Goal: Information Seeking & Learning: Learn about a topic

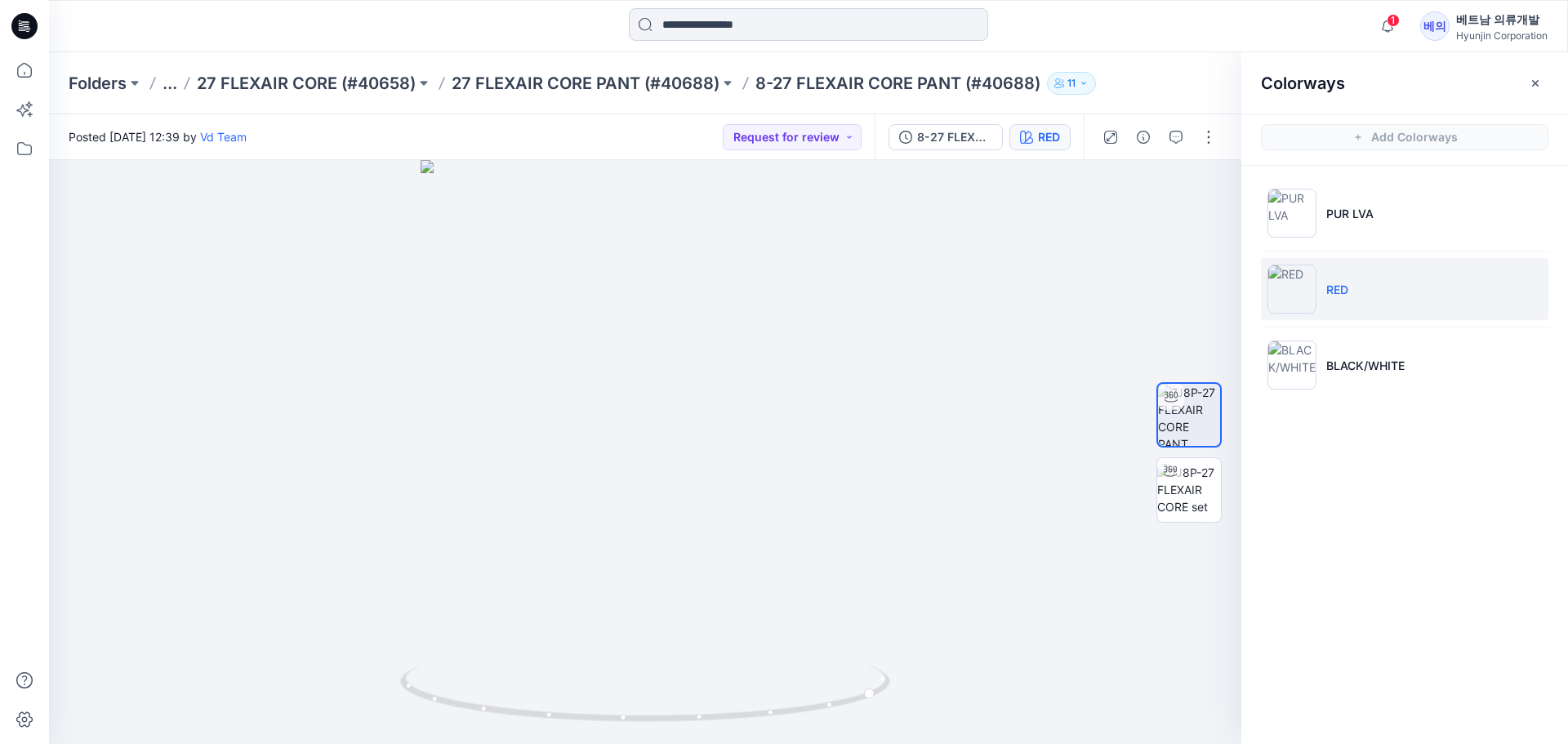
click at [678, 22] on input at bounding box center [809, 25] width 359 height 33
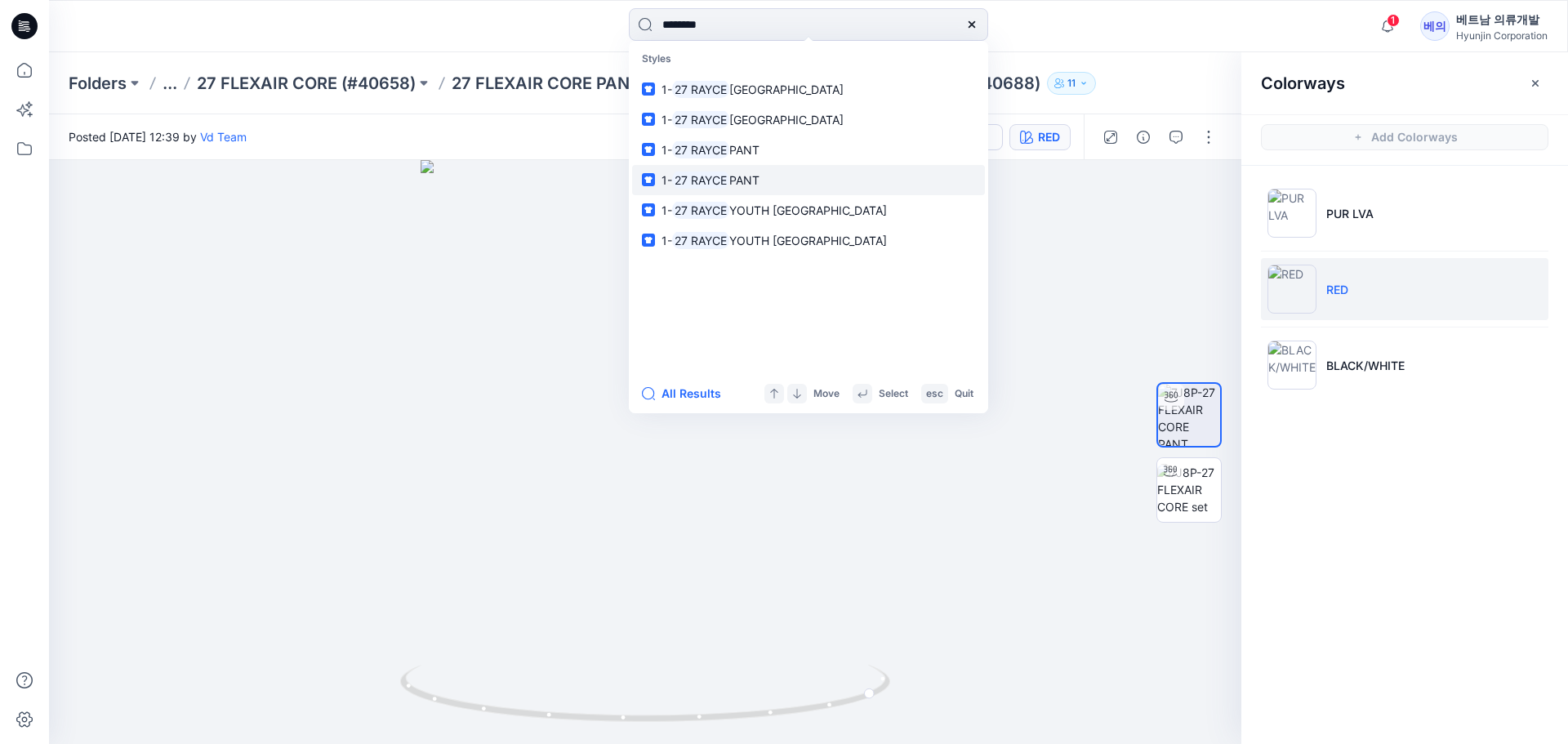
type input "********"
click at [743, 168] on link "1- 27 RAYCE PANT" at bounding box center [809, 180] width 353 height 30
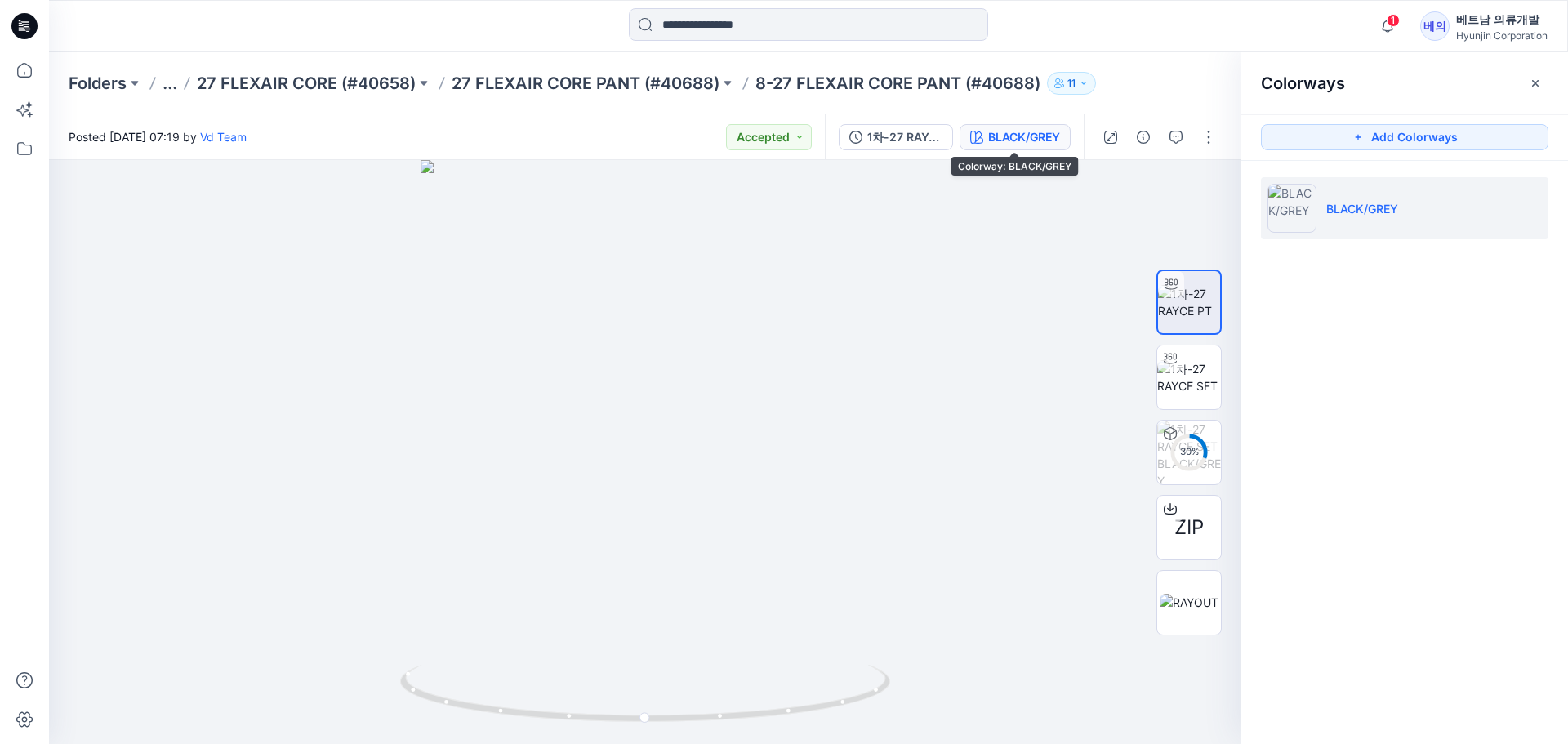
click at [1016, 137] on div "BLACK/GREY" at bounding box center [1024, 136] width 72 height 18
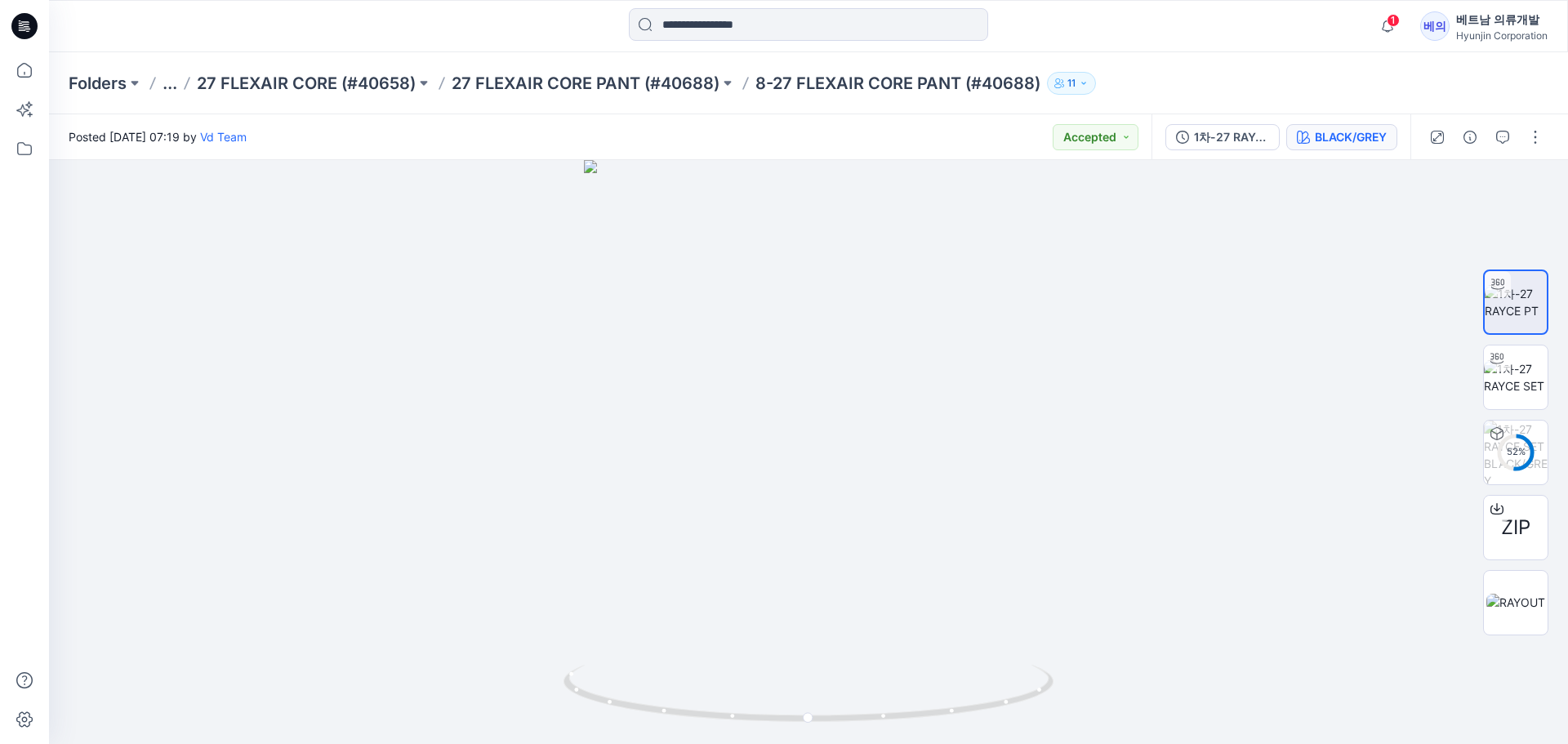
click at [1343, 146] on button "BLACK/GREY" at bounding box center [1341, 137] width 111 height 26
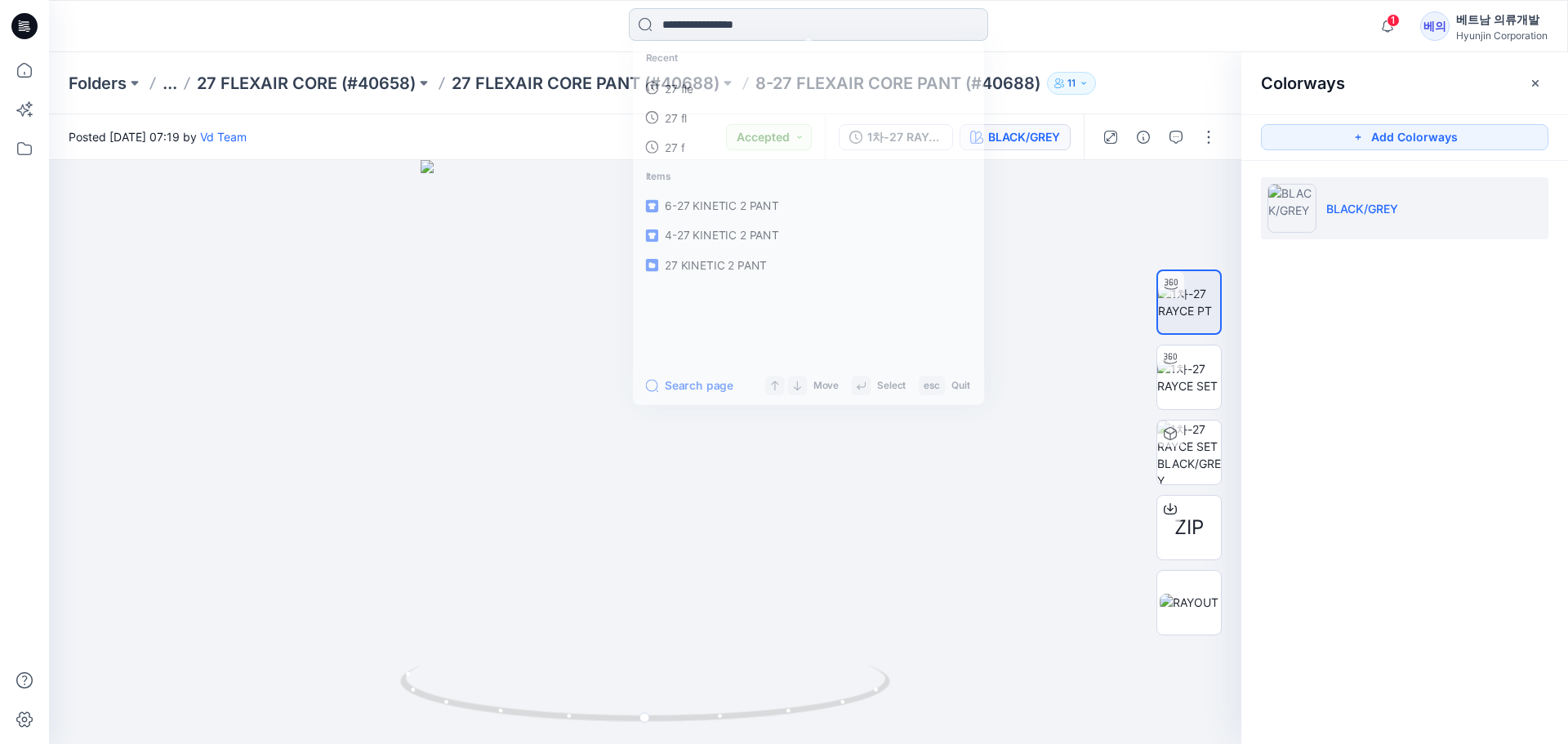
click at [690, 21] on input at bounding box center [809, 25] width 359 height 33
click at [723, 80] on link "27 RAYCE" at bounding box center [809, 90] width 353 height 30
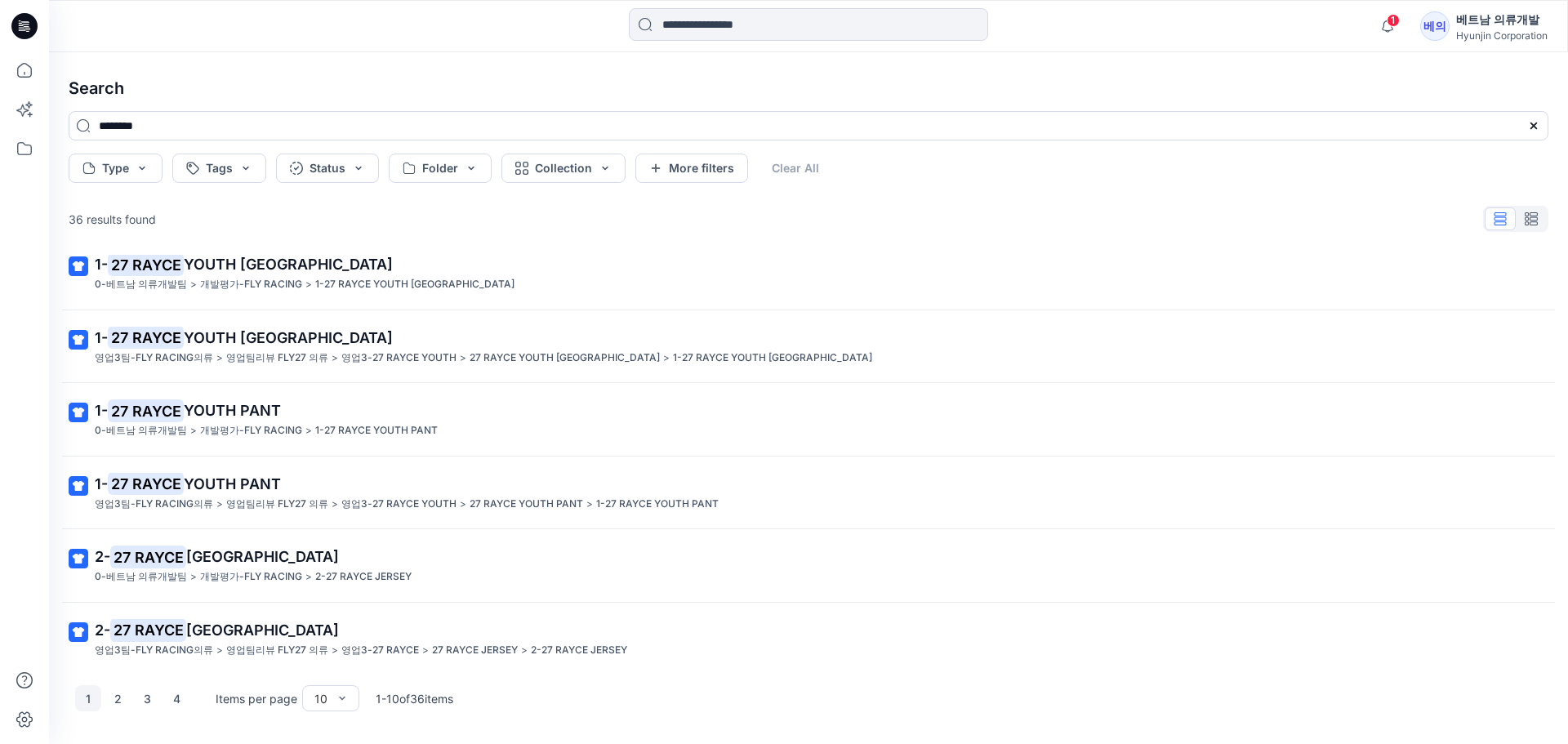
scroll to position [320, 0]
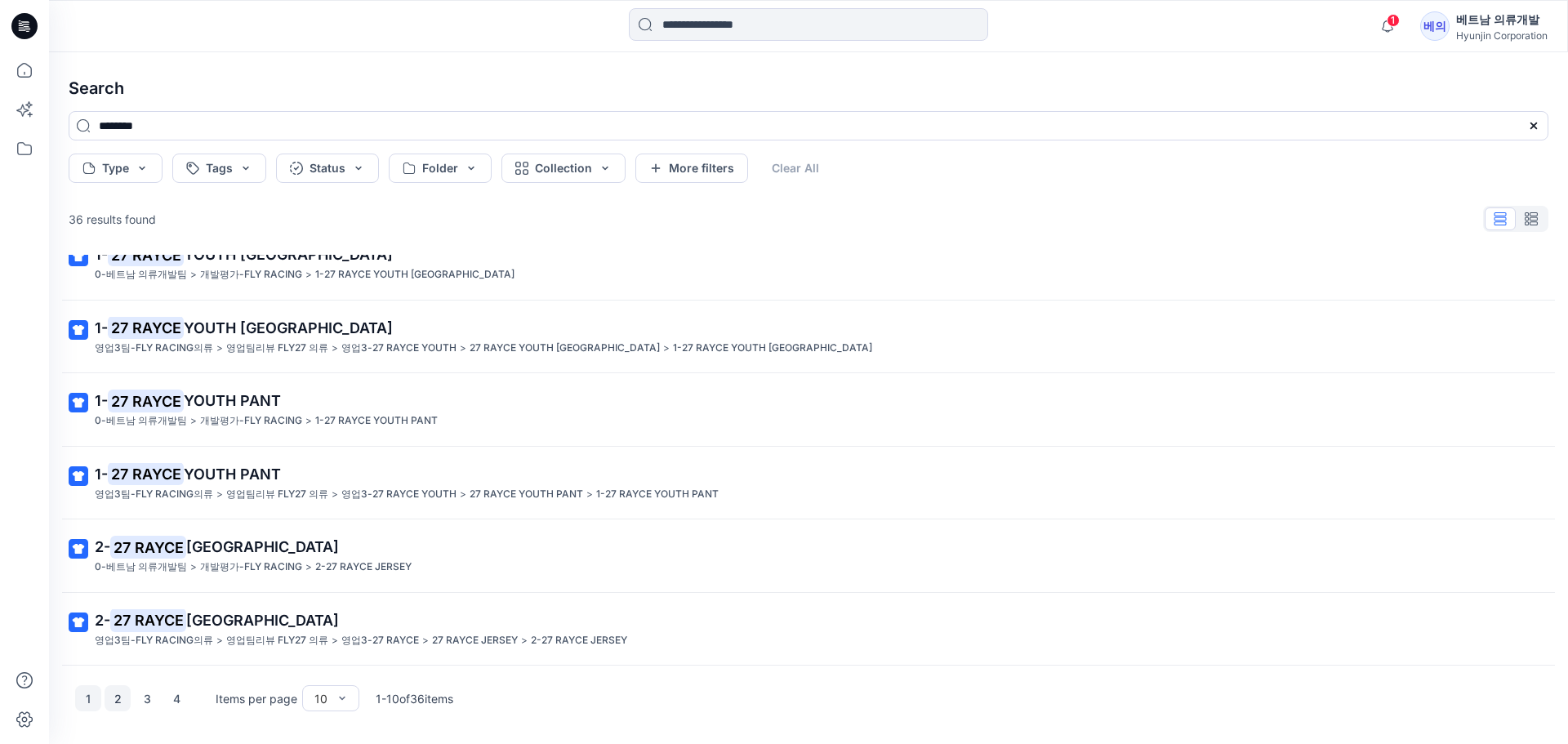
click at [117, 701] on button "2" at bounding box center [117, 697] width 26 height 26
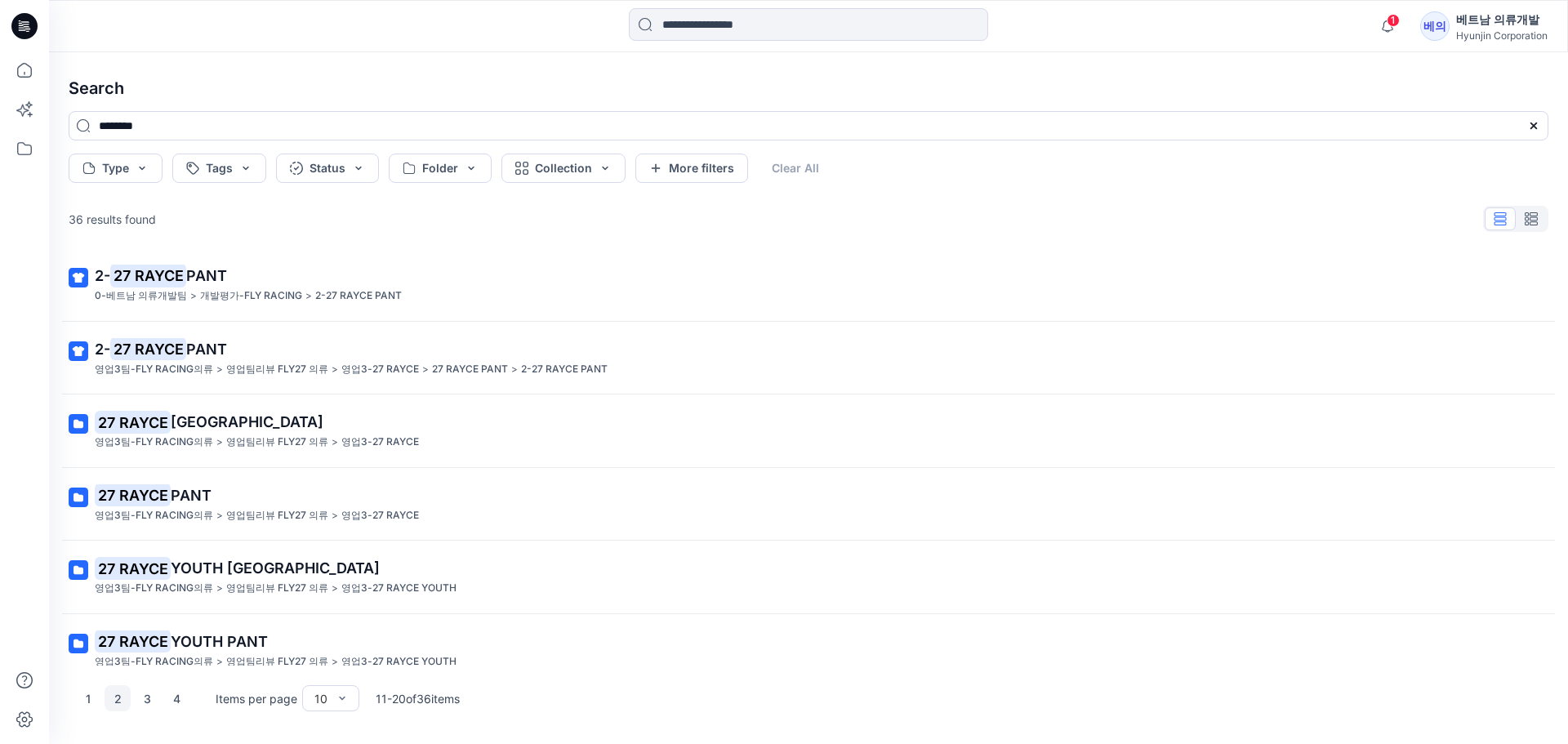
scroll to position [0, 0]
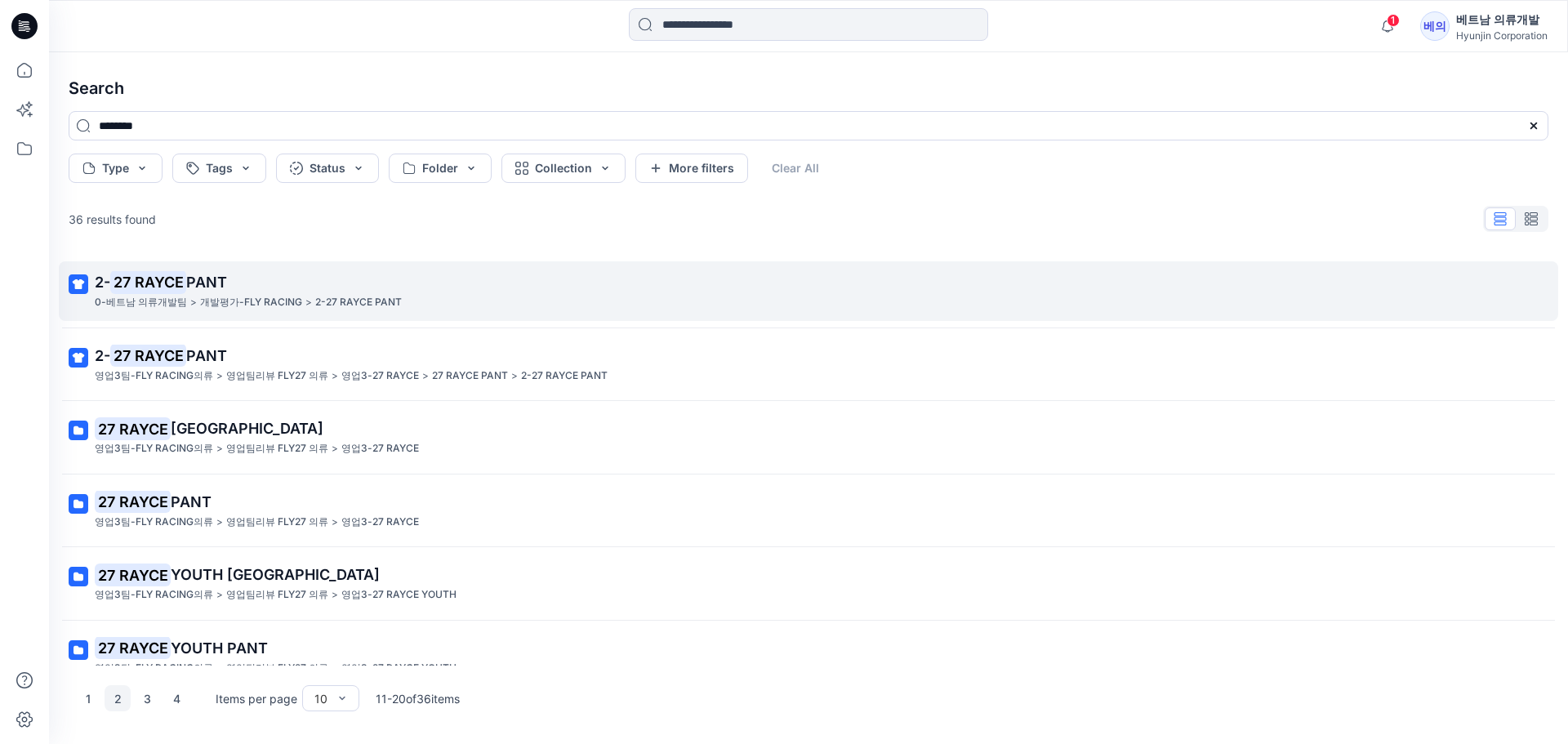
click at [179, 302] on p "0-베트남 의류개발팀" at bounding box center [141, 302] width 92 height 17
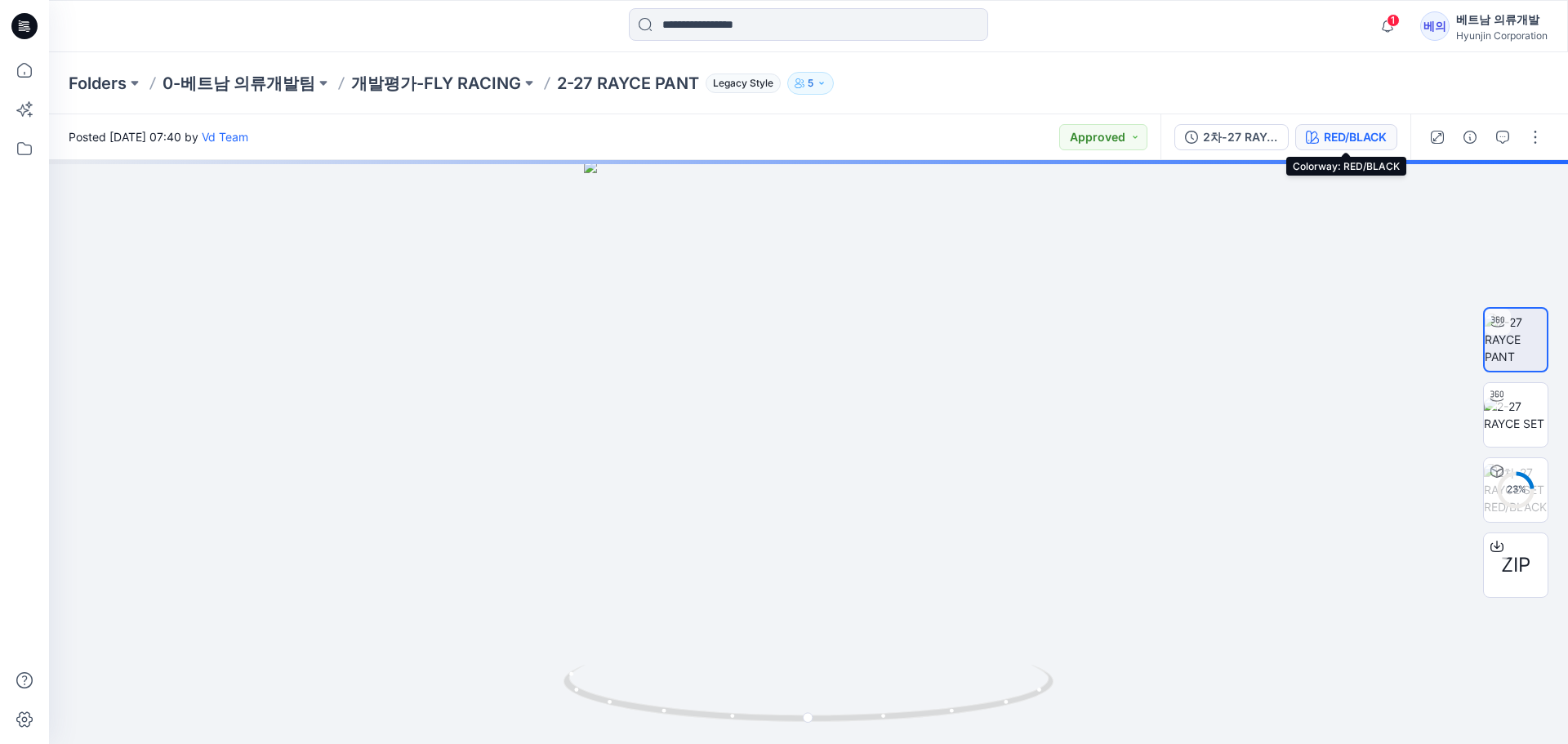
click at [1348, 139] on div "RED/BLACK" at bounding box center [1355, 136] width 63 height 18
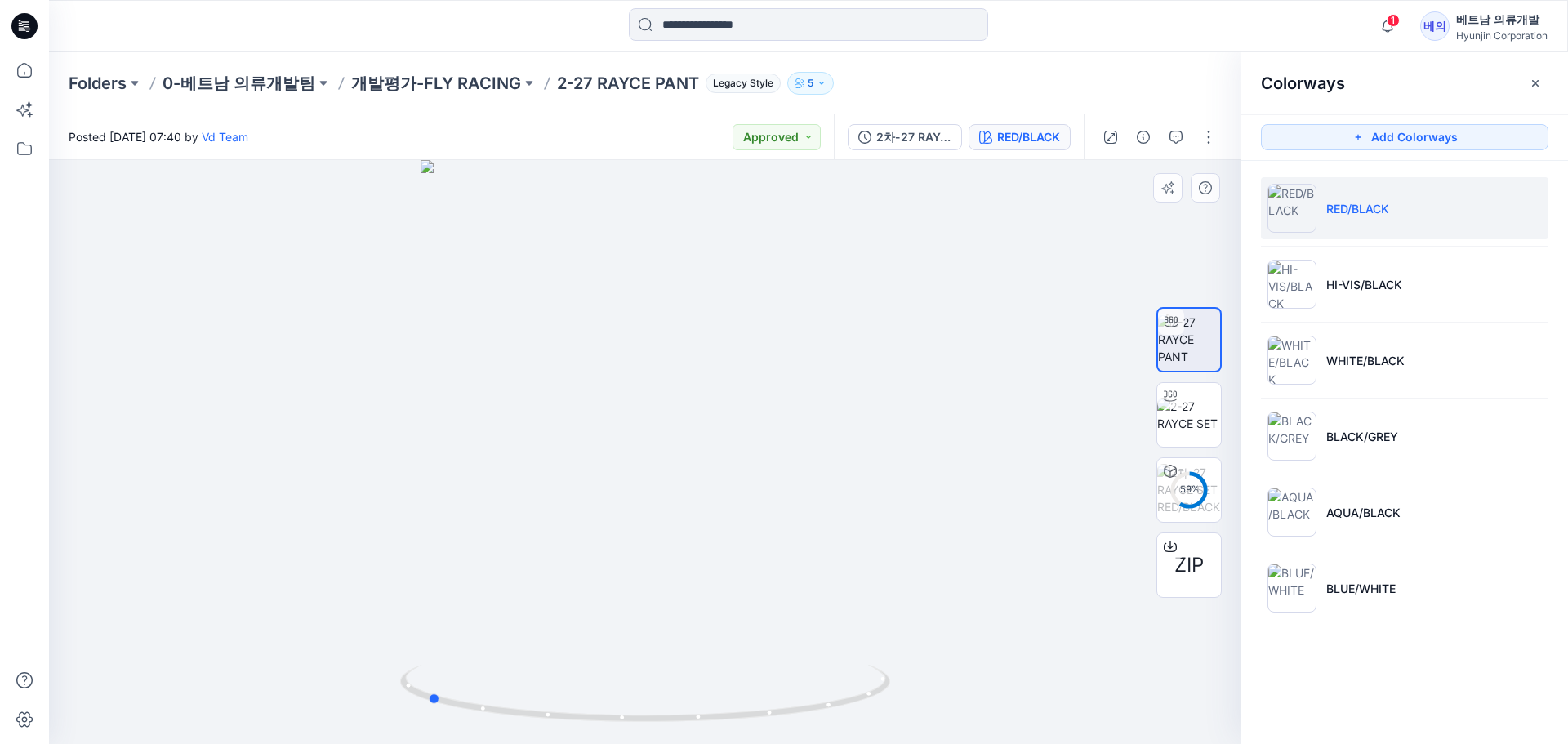
drag, startPoint x: 761, startPoint y: 405, endPoint x: 543, endPoint y: 384, distance: 219.0
click at [543, 384] on div at bounding box center [645, 452] width 1192 height 584
drag, startPoint x: 602, startPoint y: 400, endPoint x: 594, endPoint y: 395, distance: 9.4
click at [594, 395] on div at bounding box center [645, 452] width 1192 height 584
click at [1389, 289] on p "HI-VIS/BLACK" at bounding box center [1364, 284] width 76 height 17
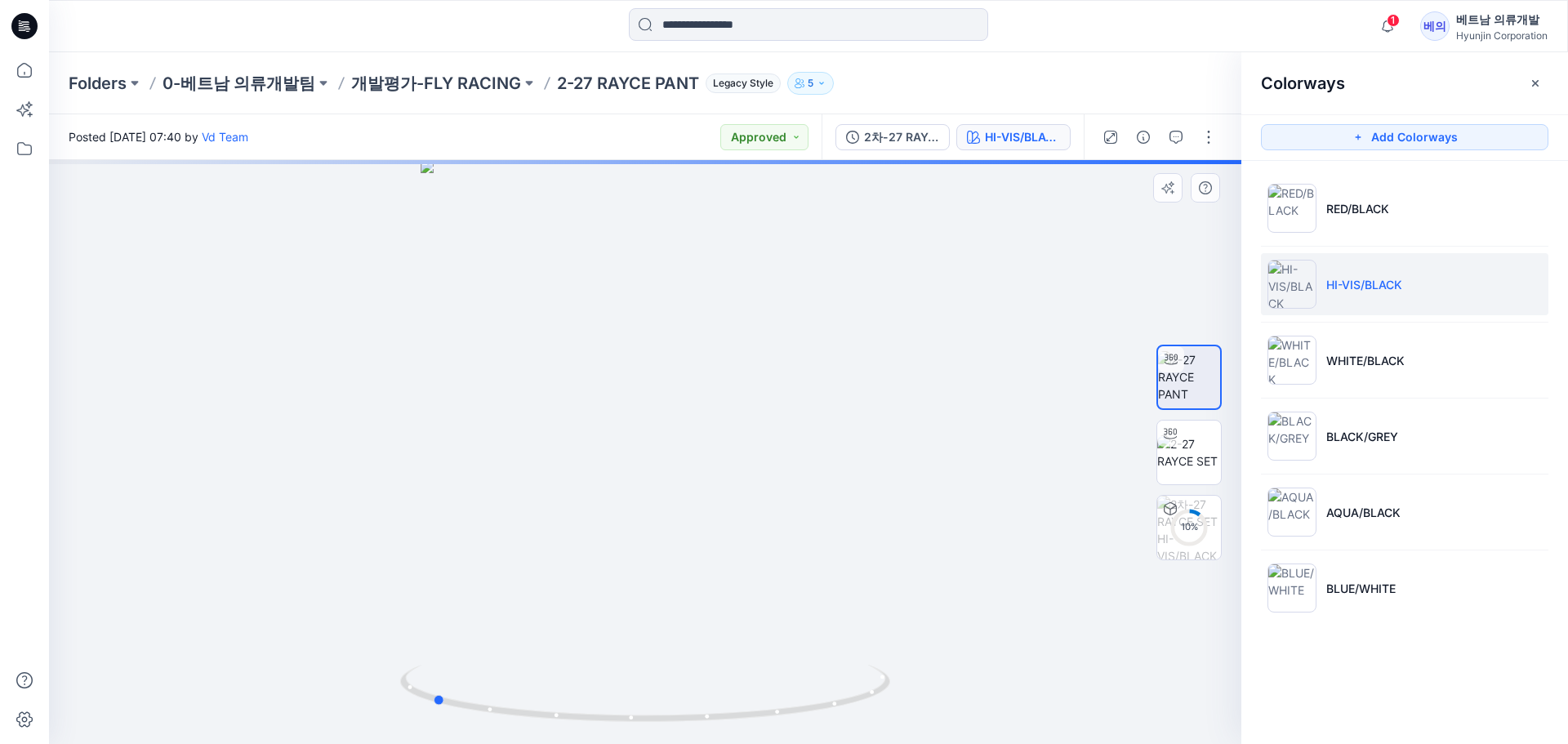
drag, startPoint x: 801, startPoint y: 413, endPoint x: 593, endPoint y: 420, distance: 208.1
click at [593, 420] on div at bounding box center [645, 452] width 1192 height 584
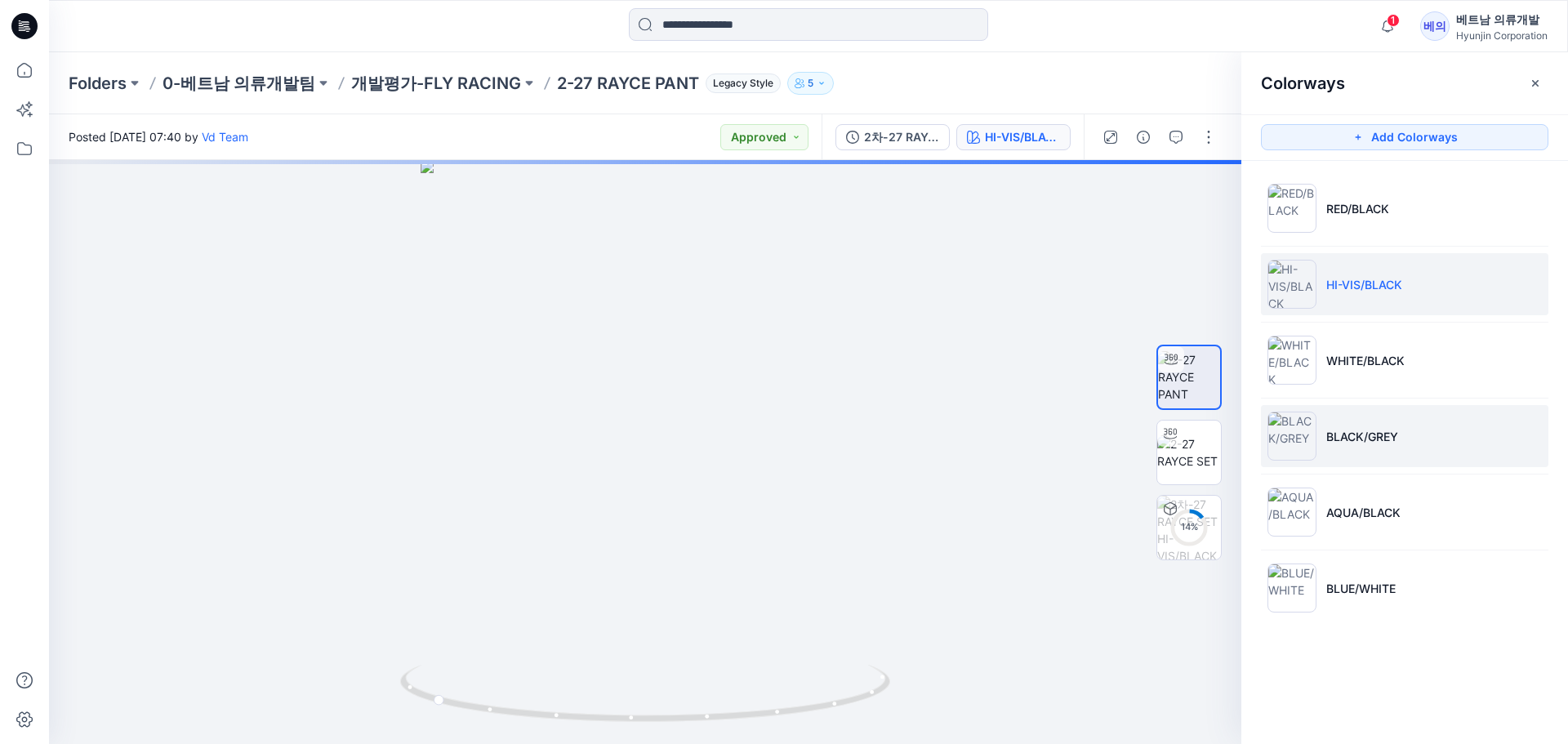
click at [1365, 424] on li "BLACK/GREY" at bounding box center [1404, 435] width 287 height 62
drag, startPoint x: 775, startPoint y: 434, endPoint x: 542, endPoint y: 405, distance: 234.8
click at [542, 405] on div at bounding box center [645, 452] width 1192 height 584
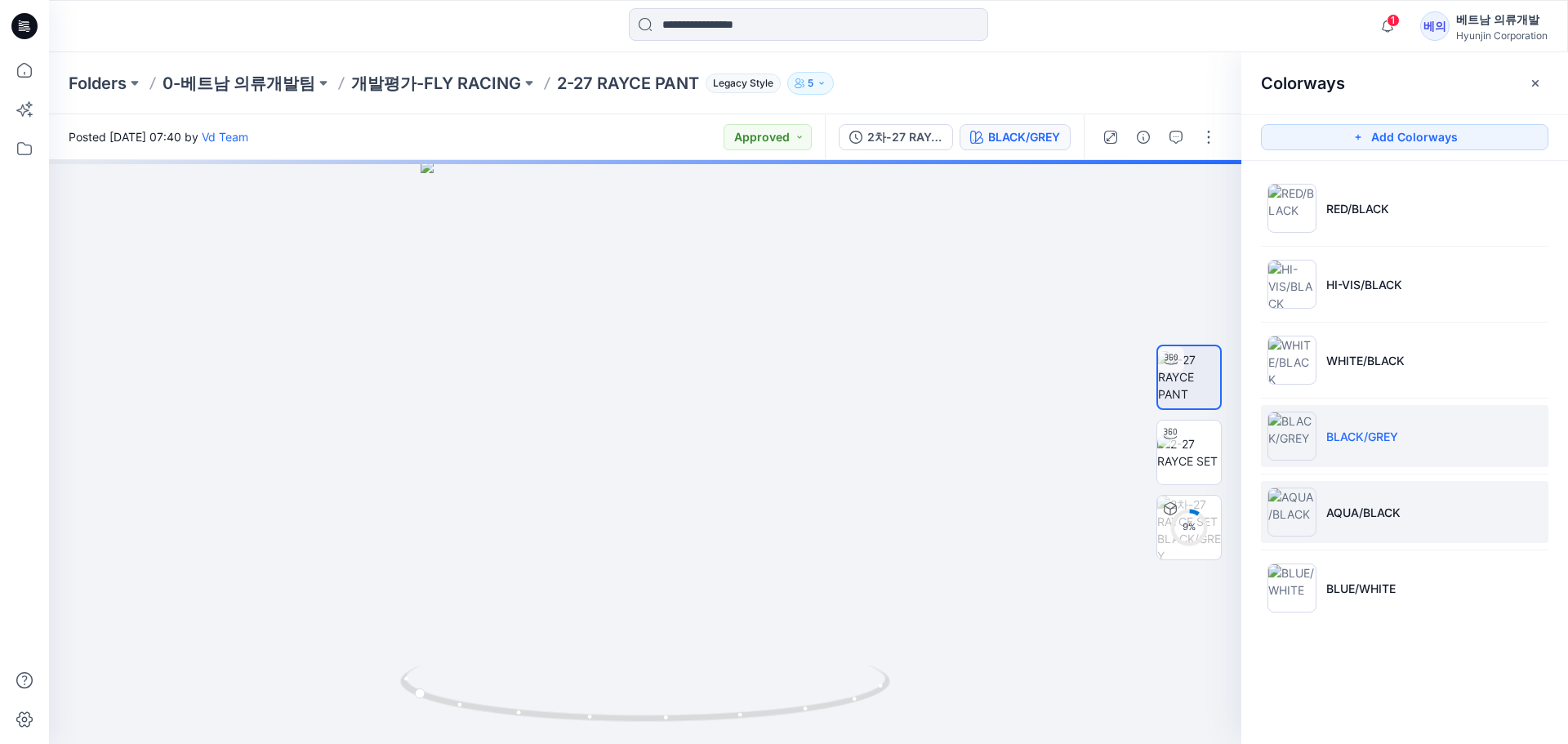
click at [1397, 531] on li "AQUA/BLACK" at bounding box center [1404, 511] width 287 height 62
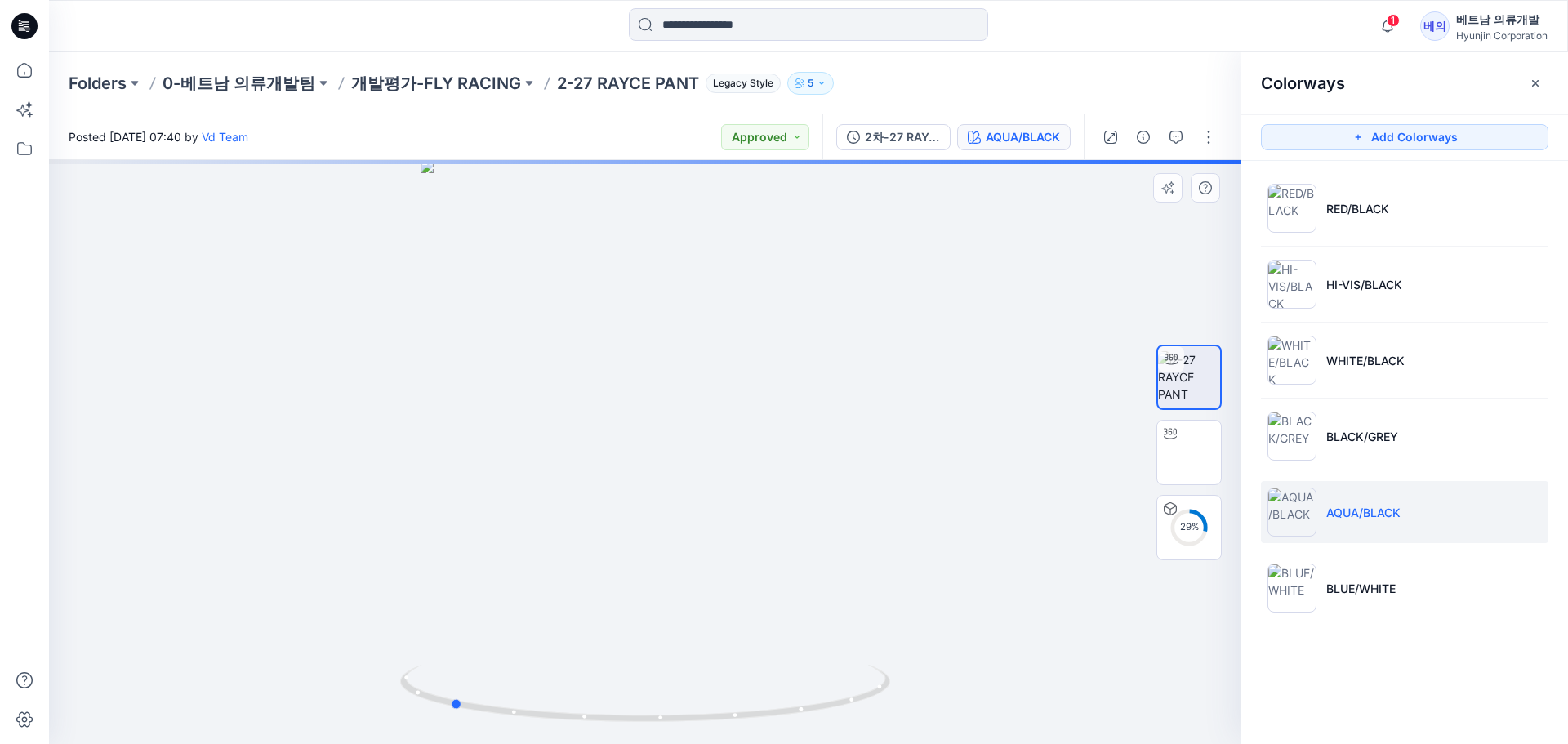
drag, startPoint x: 781, startPoint y: 477, endPoint x: 586, endPoint y: 456, distance: 196.1
click at [586, 456] on div at bounding box center [645, 452] width 1192 height 584
click at [1356, 591] on p "BLUE/WHITE" at bounding box center [1361, 588] width 69 height 17
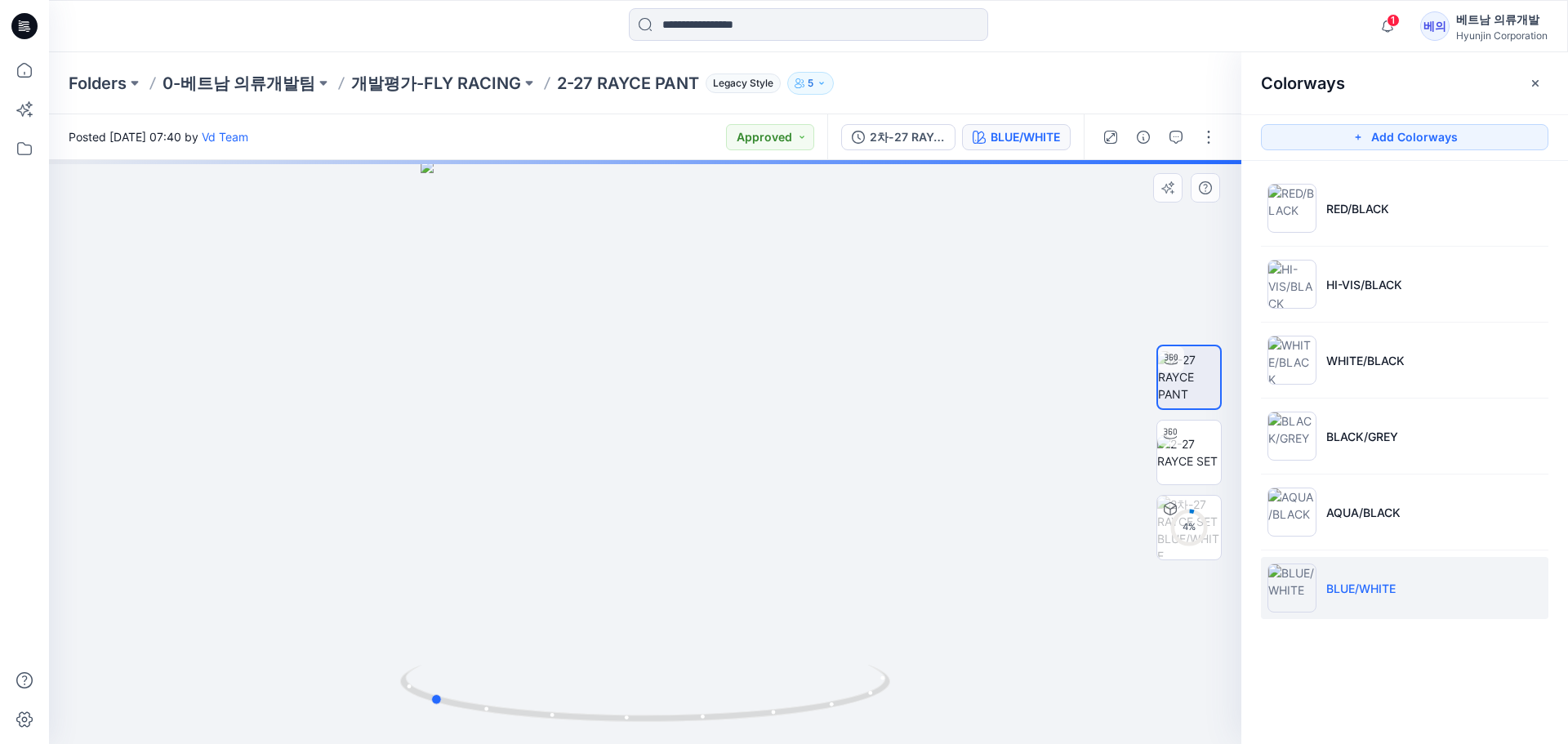
drag, startPoint x: 864, startPoint y: 507, endPoint x: 649, endPoint y: 497, distance: 215.2
click at [649, 497] on div at bounding box center [645, 452] width 1192 height 584
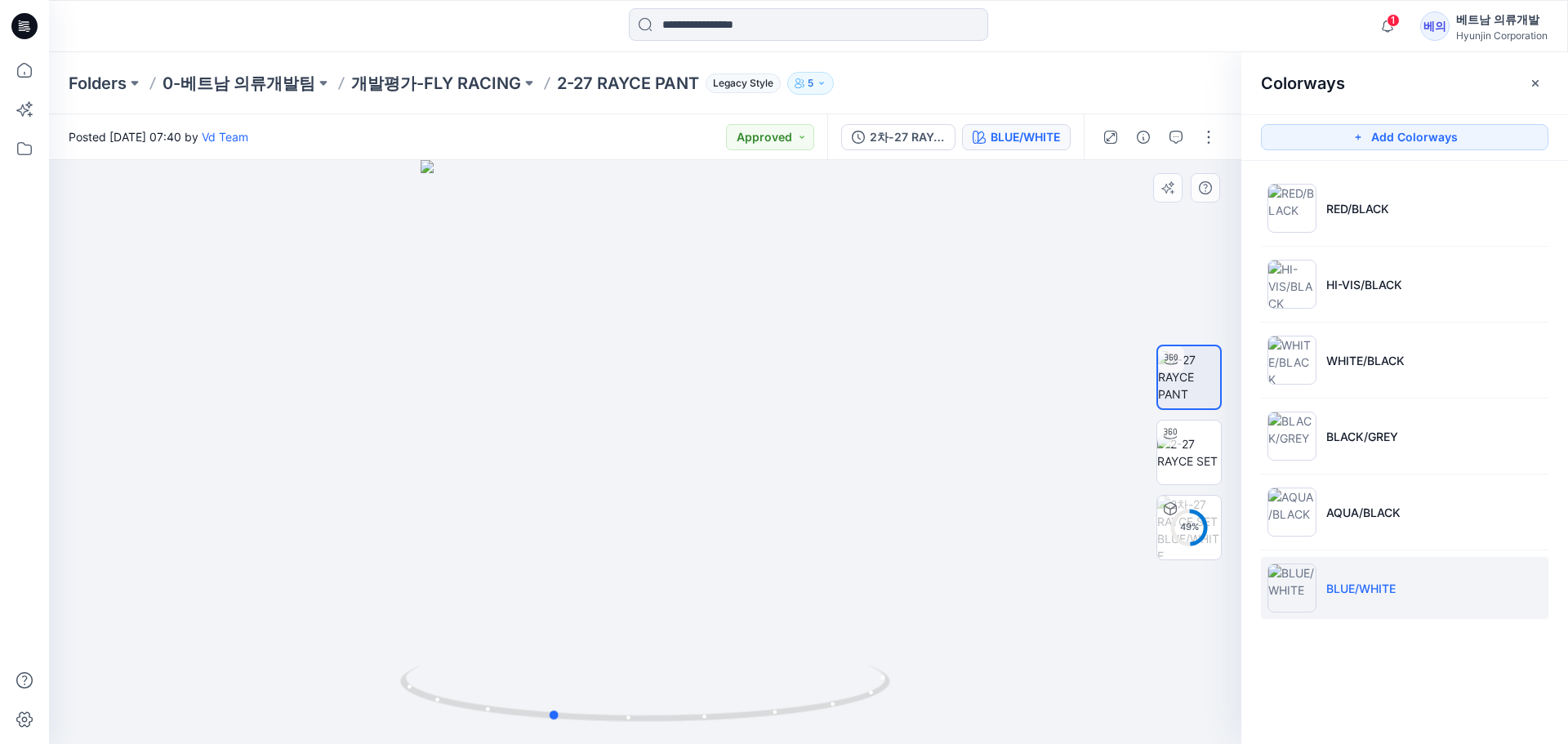
drag, startPoint x: 593, startPoint y: 438, endPoint x: 715, endPoint y: 436, distance: 122.0
click at [715, 436] on div at bounding box center [645, 452] width 1192 height 584
click at [1344, 513] on p "AQUA/BLACK" at bounding box center [1363, 512] width 75 height 17
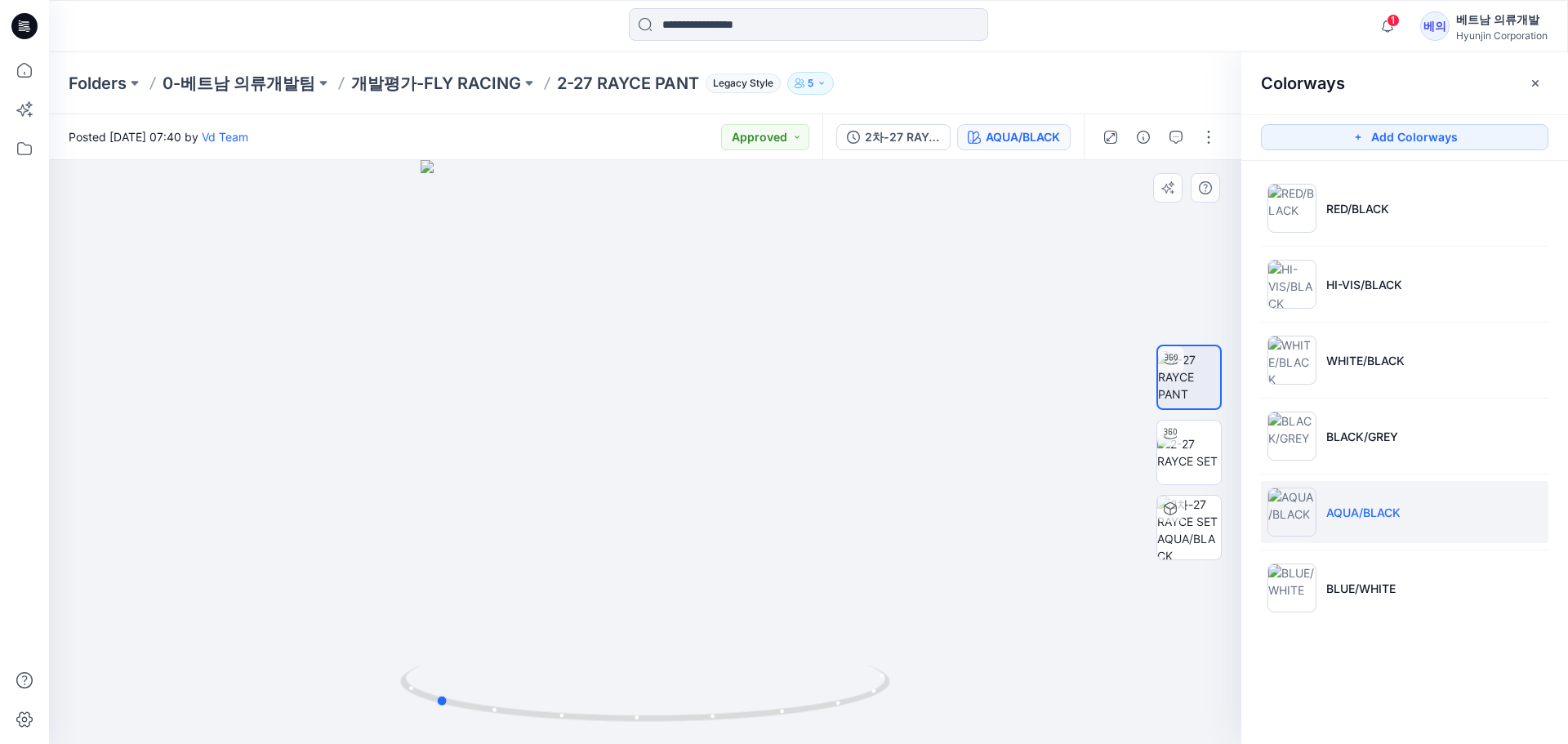
drag, startPoint x: 675, startPoint y: 425, endPoint x: 927, endPoint y: 421, distance: 252.0
click at [927, 421] on div at bounding box center [645, 452] width 1192 height 584
click at [1394, 284] on p "HI-VIS/BLACK" at bounding box center [1364, 284] width 76 height 17
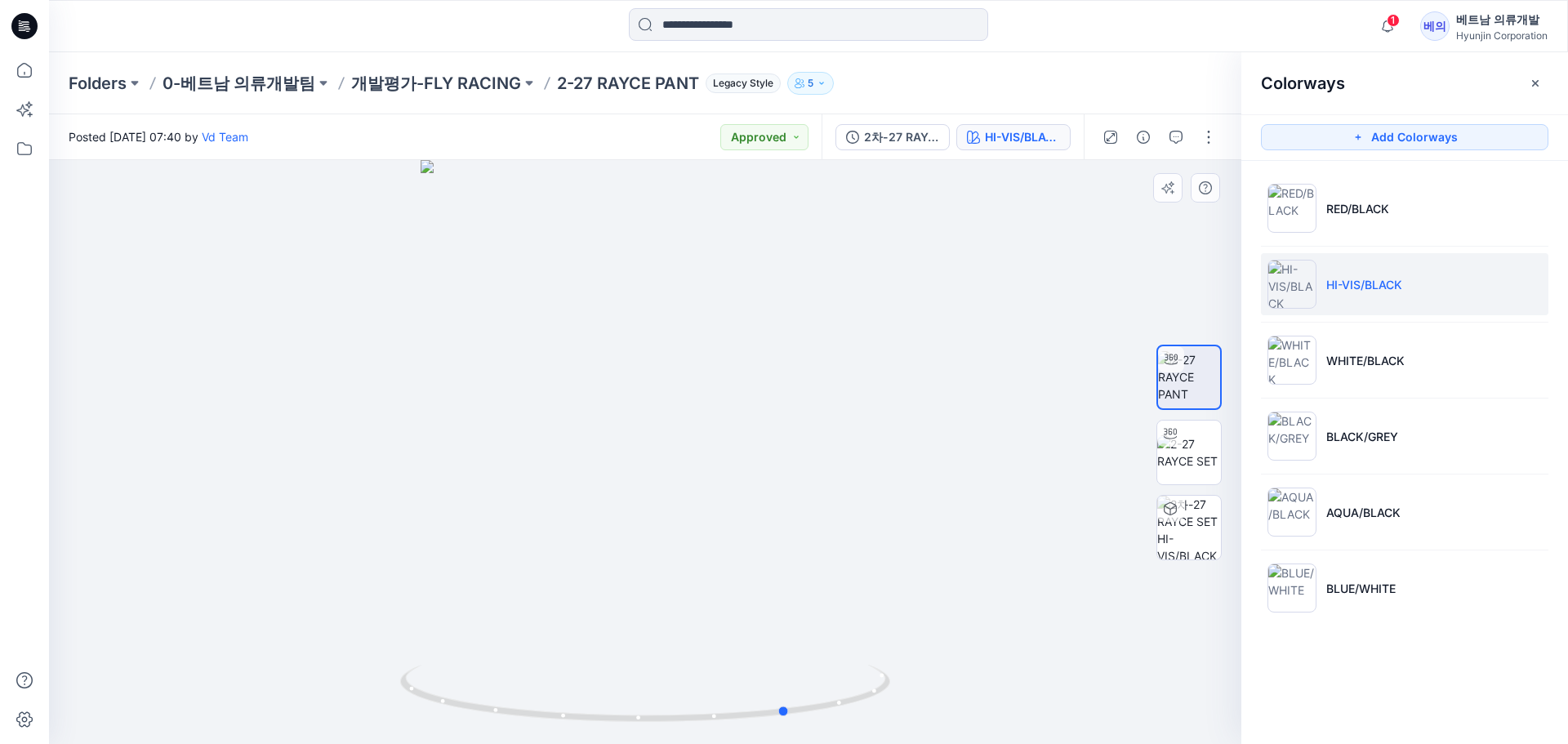
drag, startPoint x: 580, startPoint y: 360, endPoint x: 724, endPoint y: 335, distance: 146.2
click at [724, 335] on div at bounding box center [645, 452] width 1192 height 584
click at [1367, 357] on p "WHITE/BLACK" at bounding box center [1365, 361] width 79 height 17
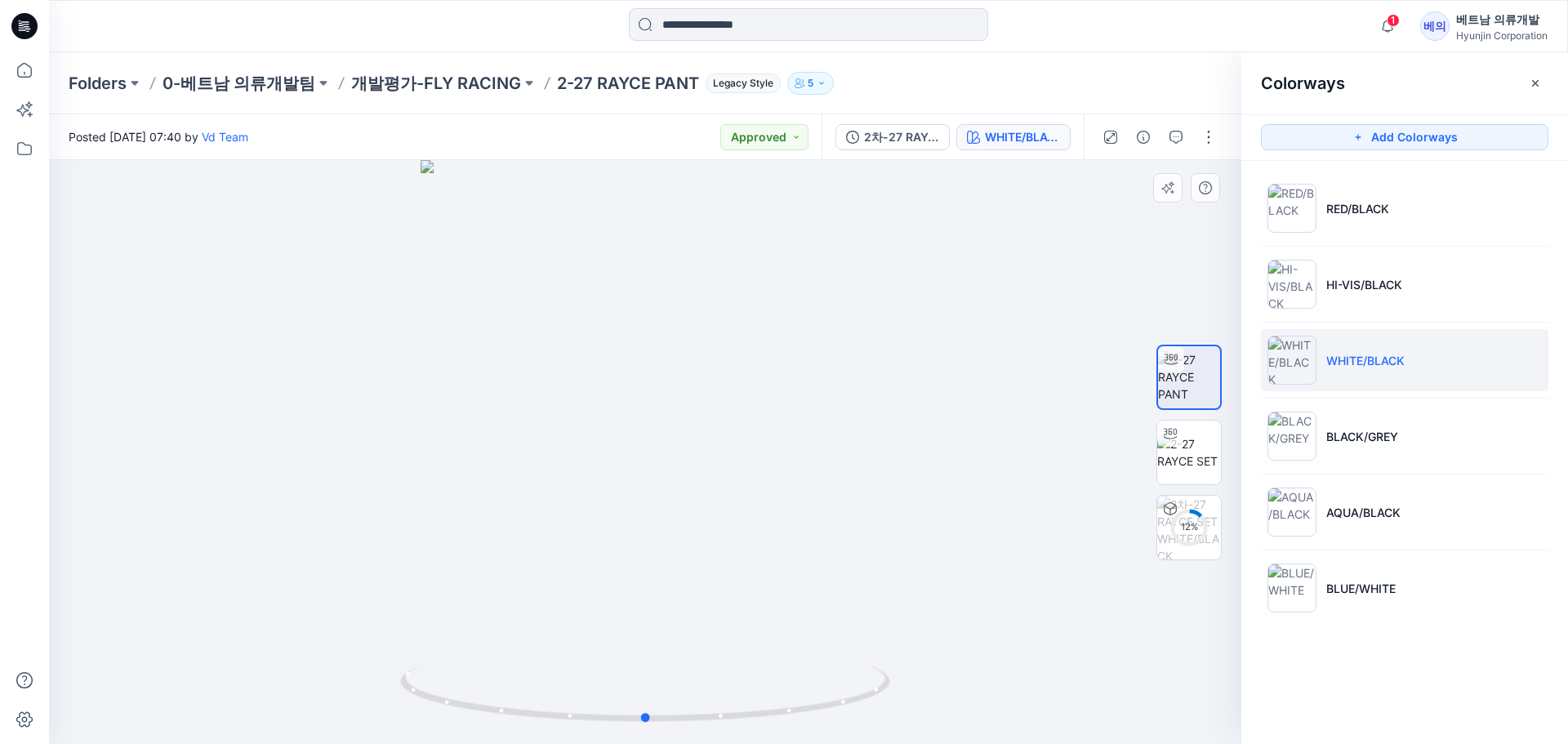
drag, startPoint x: 532, startPoint y: 377, endPoint x: 533, endPoint y: 391, distance: 14.0
click at [533, 391] on div at bounding box center [645, 452] width 1192 height 584
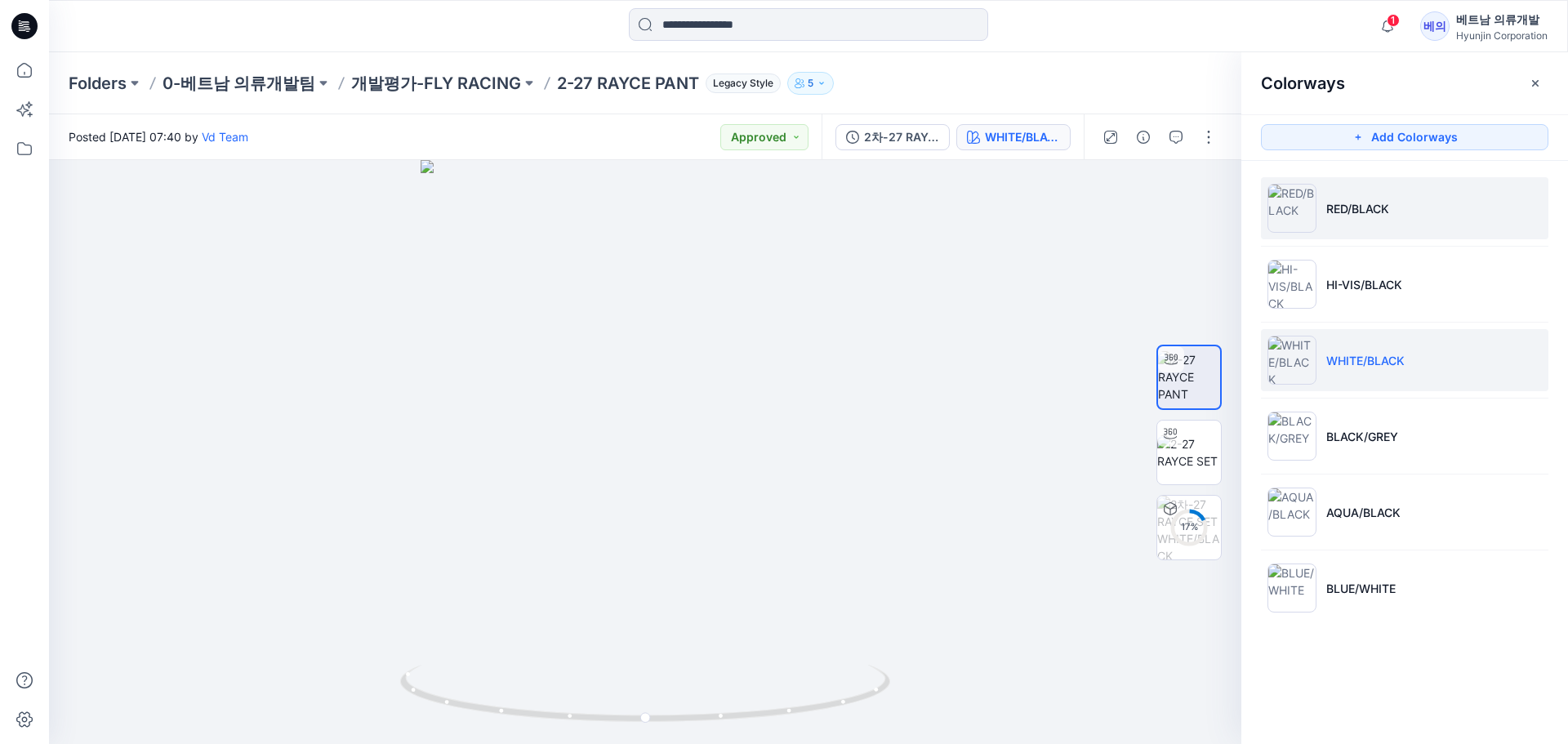
click at [1369, 219] on li "RED/BLACK" at bounding box center [1404, 207] width 287 height 62
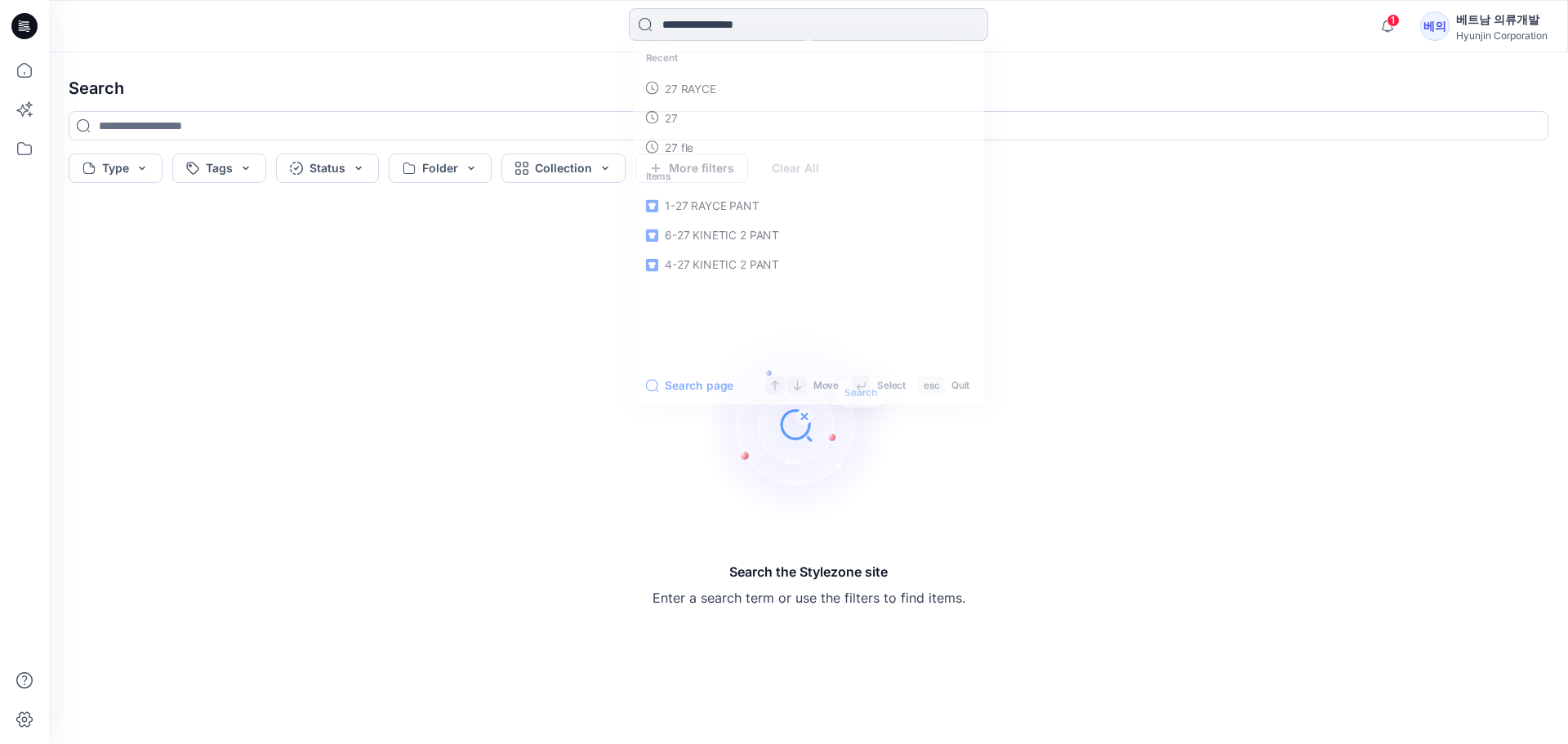
click at [769, 23] on input at bounding box center [809, 25] width 359 height 33
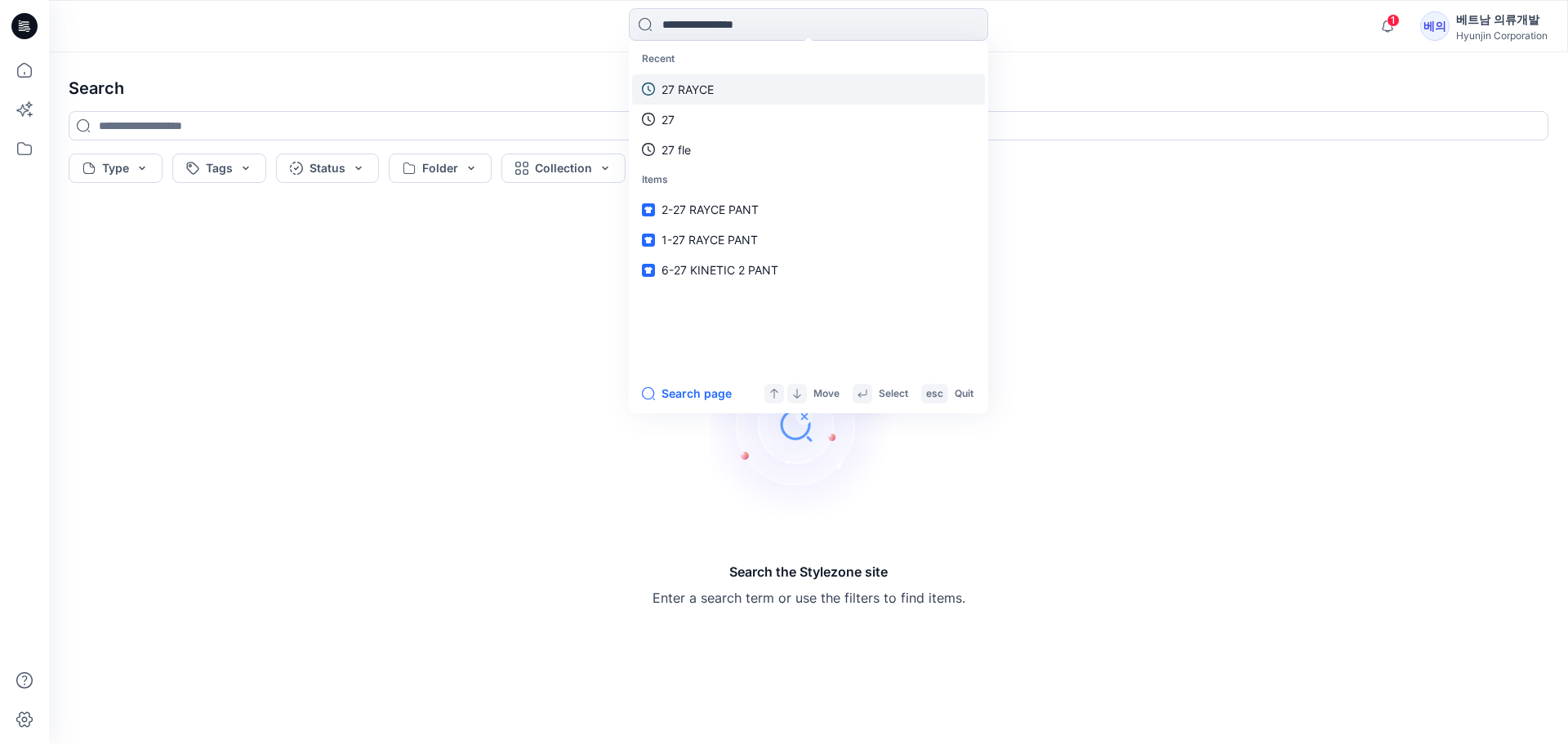
click at [681, 88] on p "27 RAYCE" at bounding box center [687, 89] width 52 height 17
type input "********"
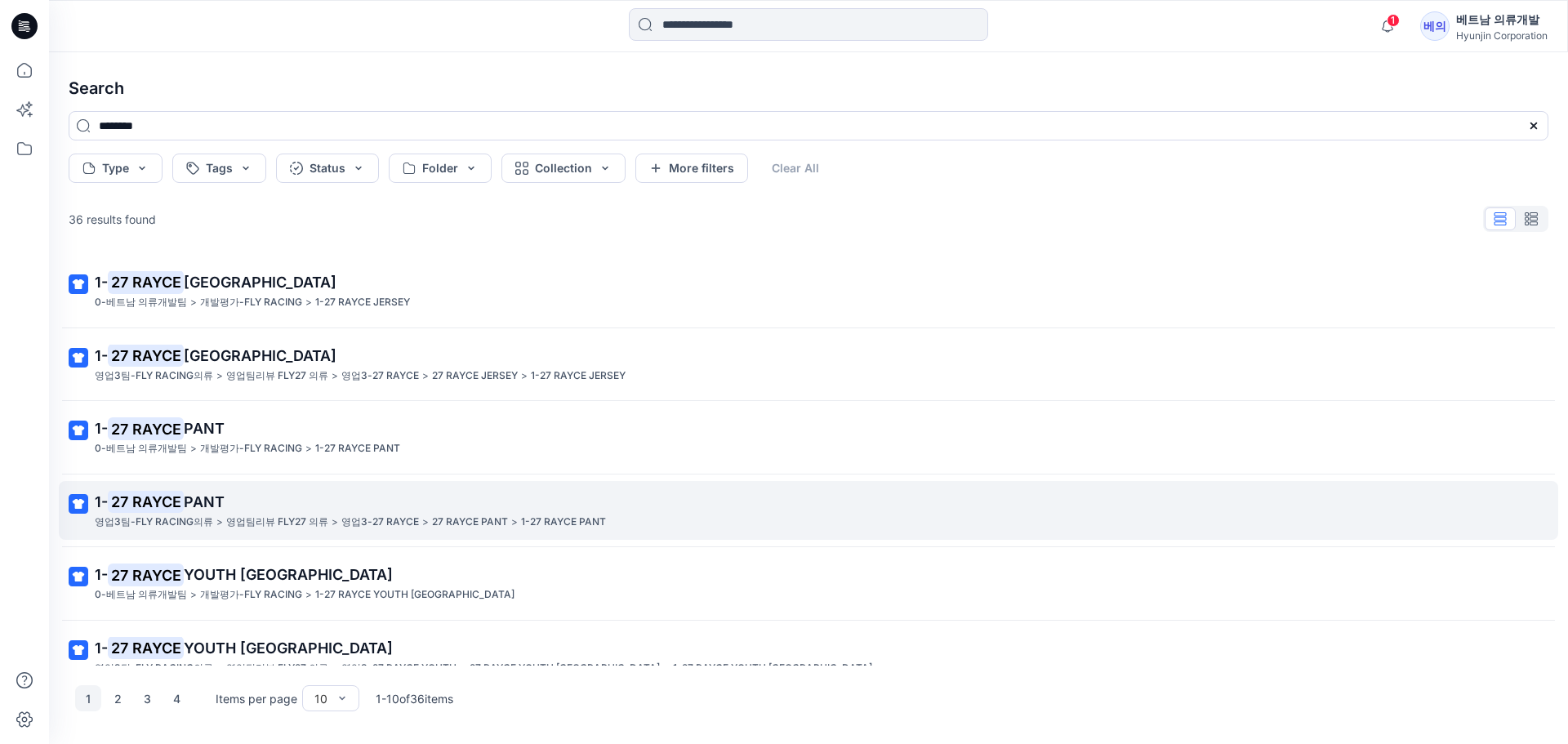
click at [198, 517] on p "영업3팀-FLY RACING의류" at bounding box center [154, 522] width 119 height 17
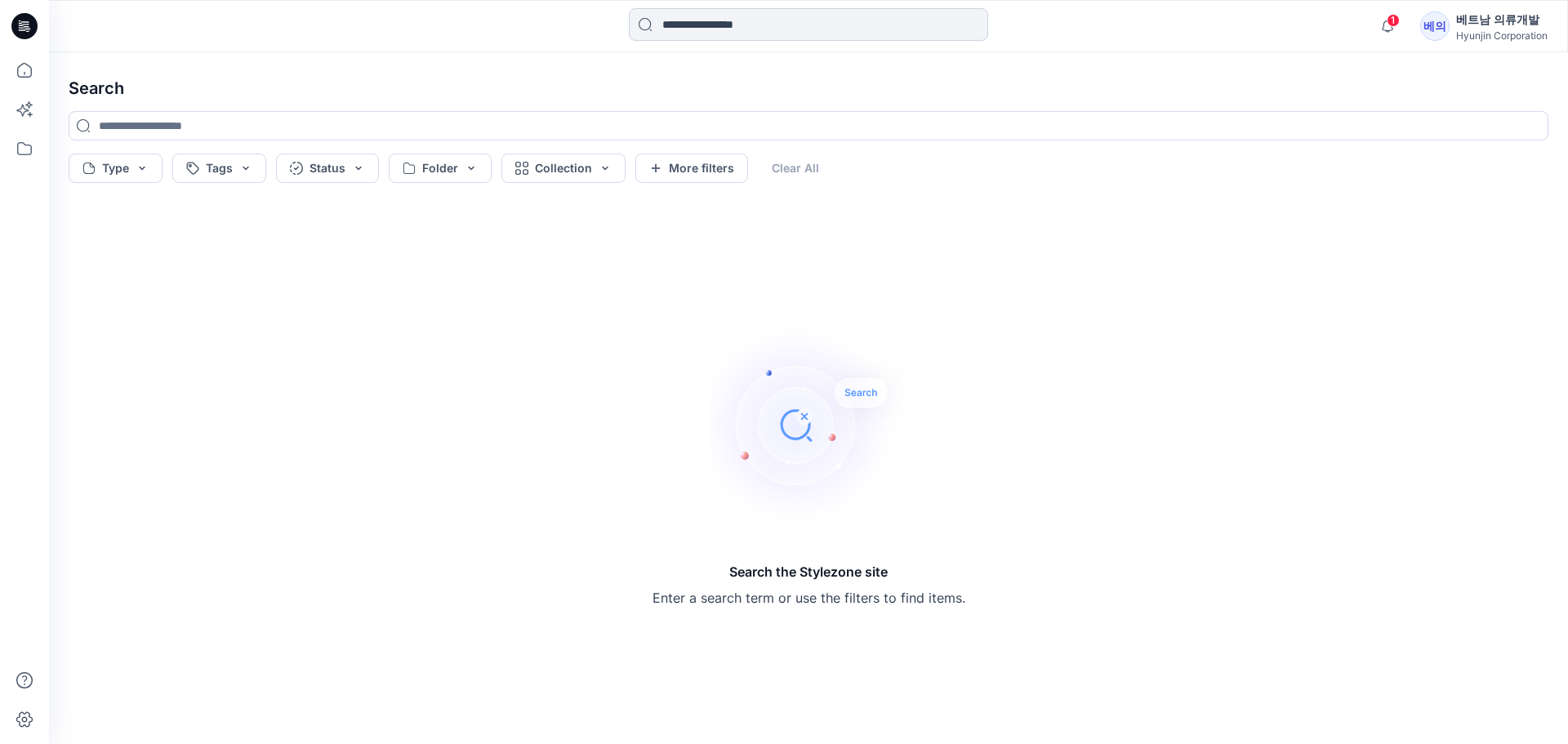
click at [770, 30] on input at bounding box center [809, 25] width 359 height 33
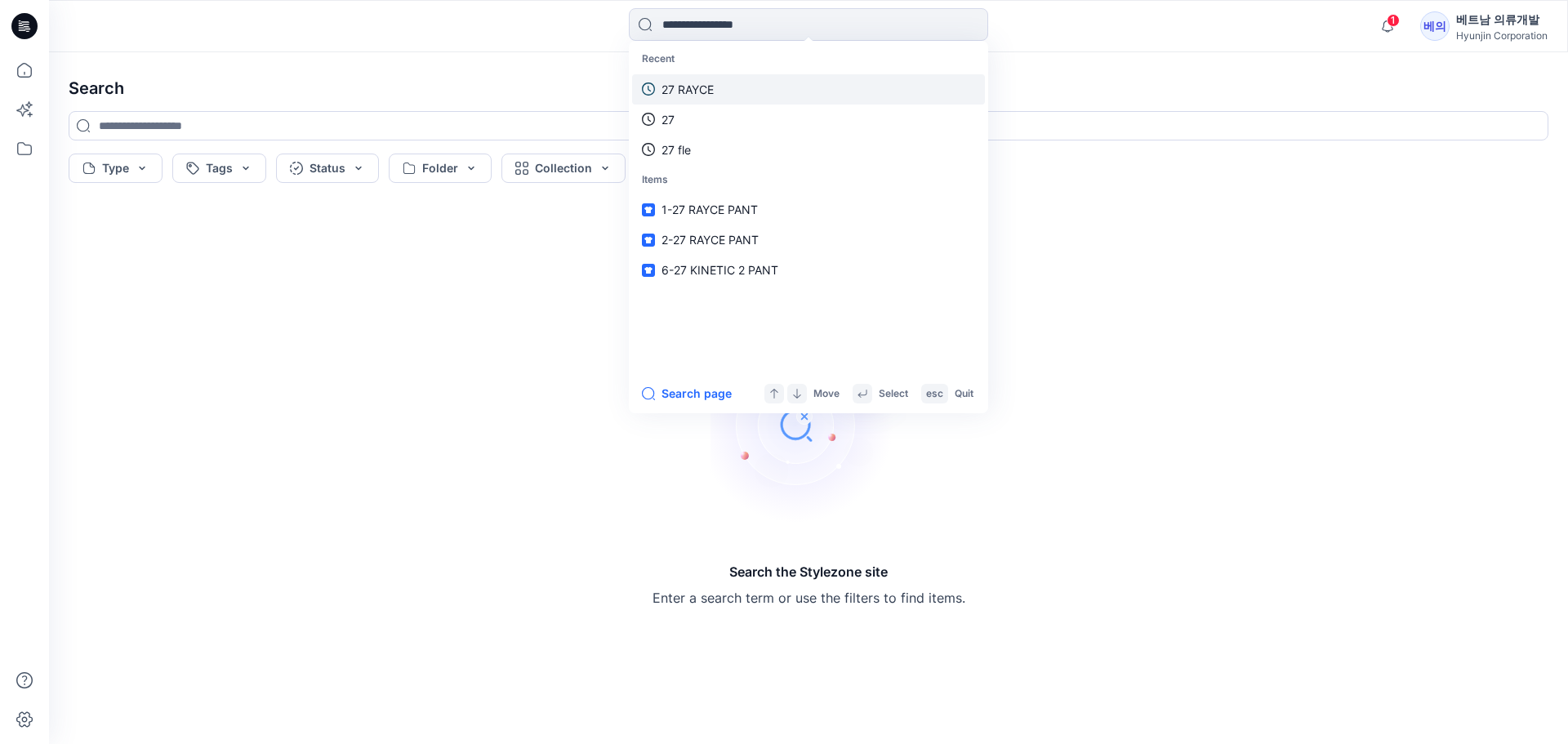
click at [687, 85] on p "27 RAYCE" at bounding box center [687, 89] width 52 height 17
type input "********"
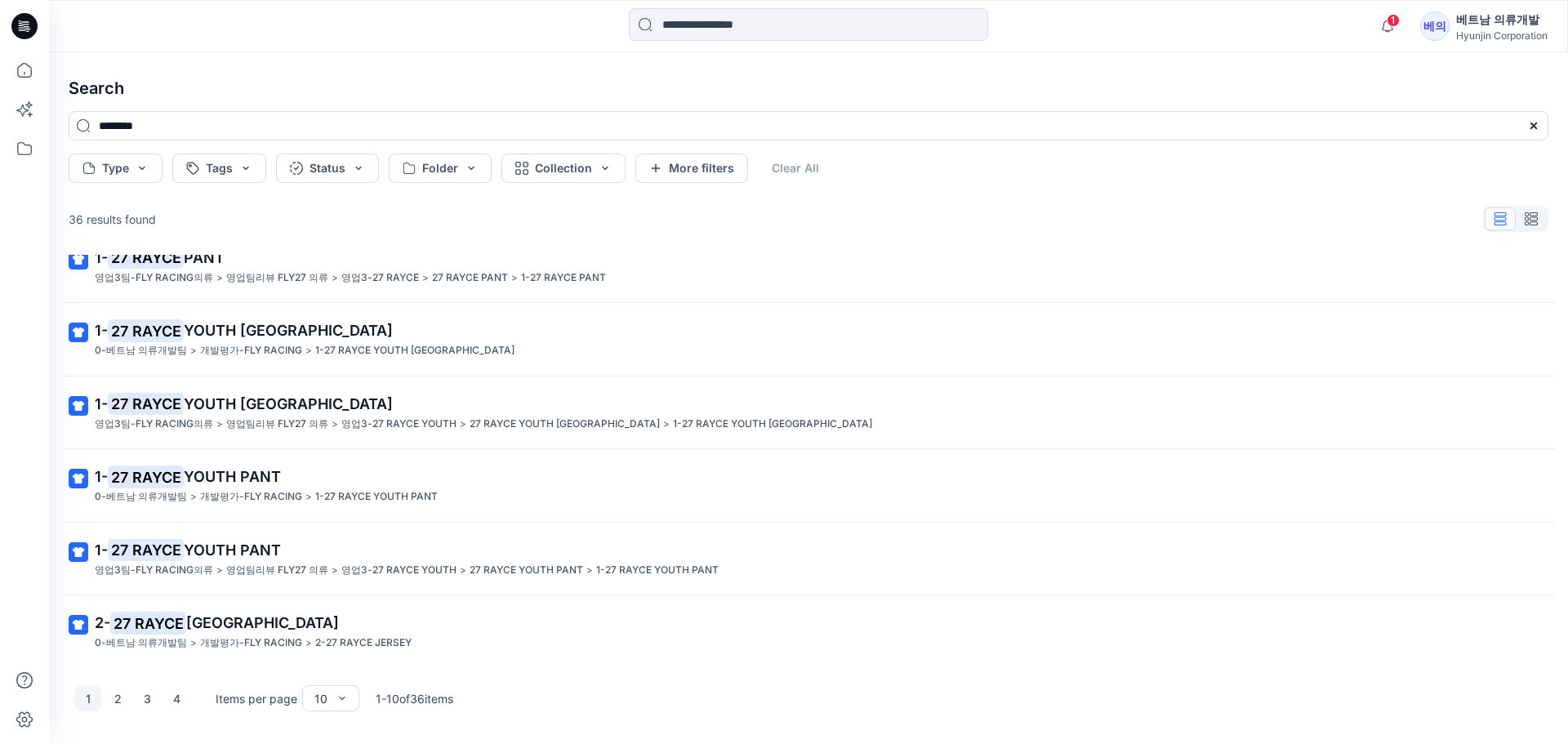
scroll to position [245, 0]
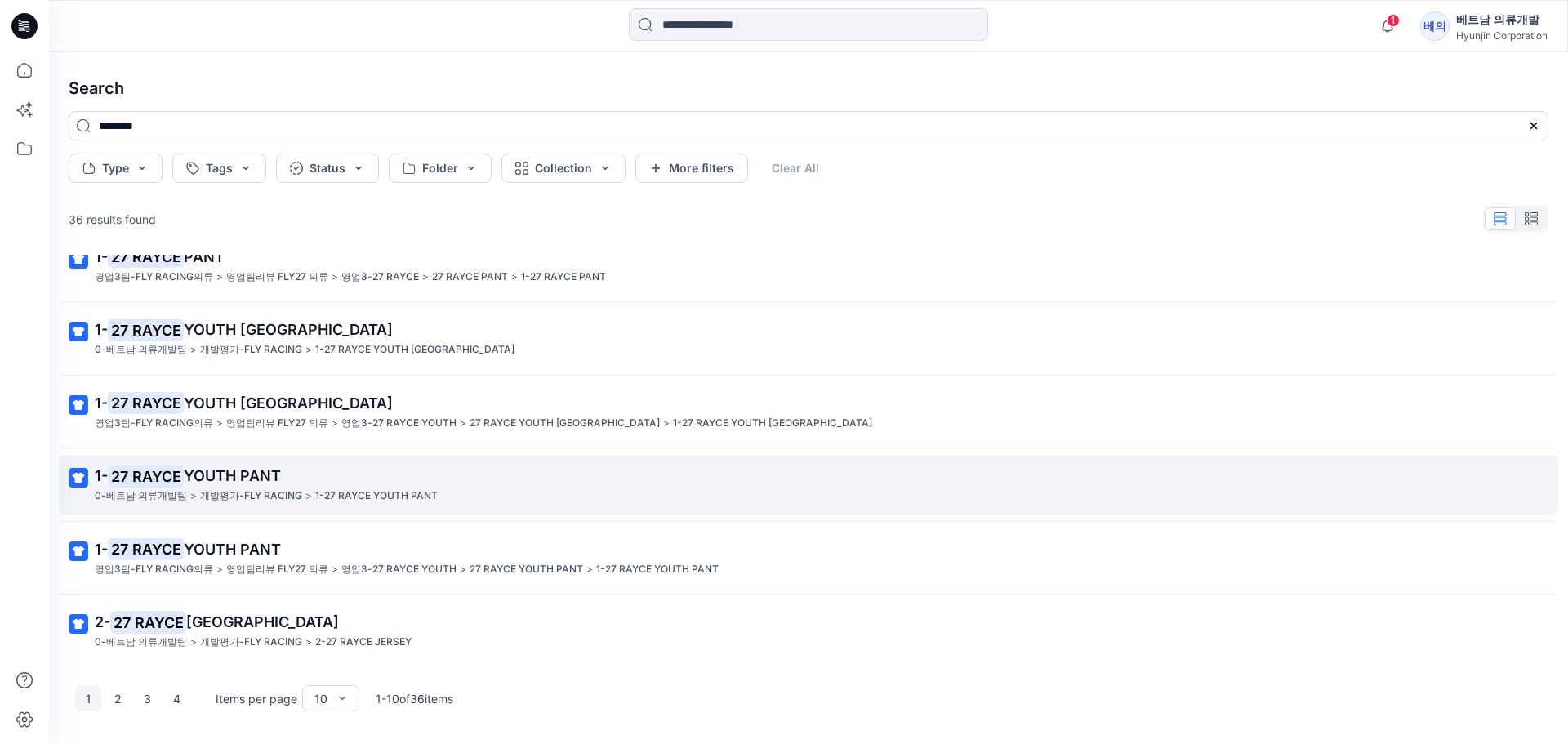
click at [380, 496] on p "1-27 RAYCE YOUTH PANT" at bounding box center [376, 496] width 123 height 17
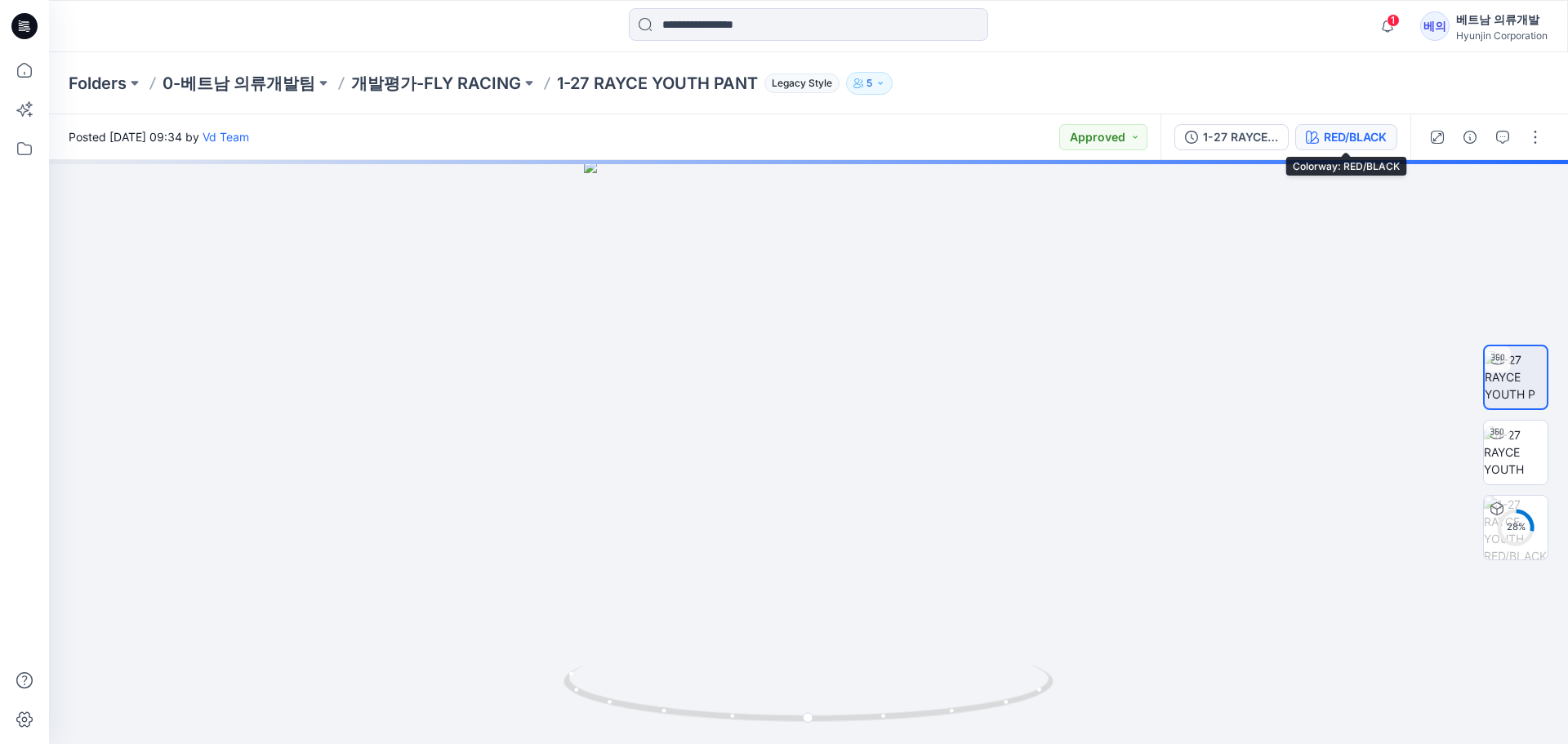
drag, startPoint x: 1363, startPoint y: 147, endPoint x: 1360, endPoint y: 157, distance: 10.4
click at [1364, 147] on button "RED/BLACK" at bounding box center [1346, 137] width 102 height 26
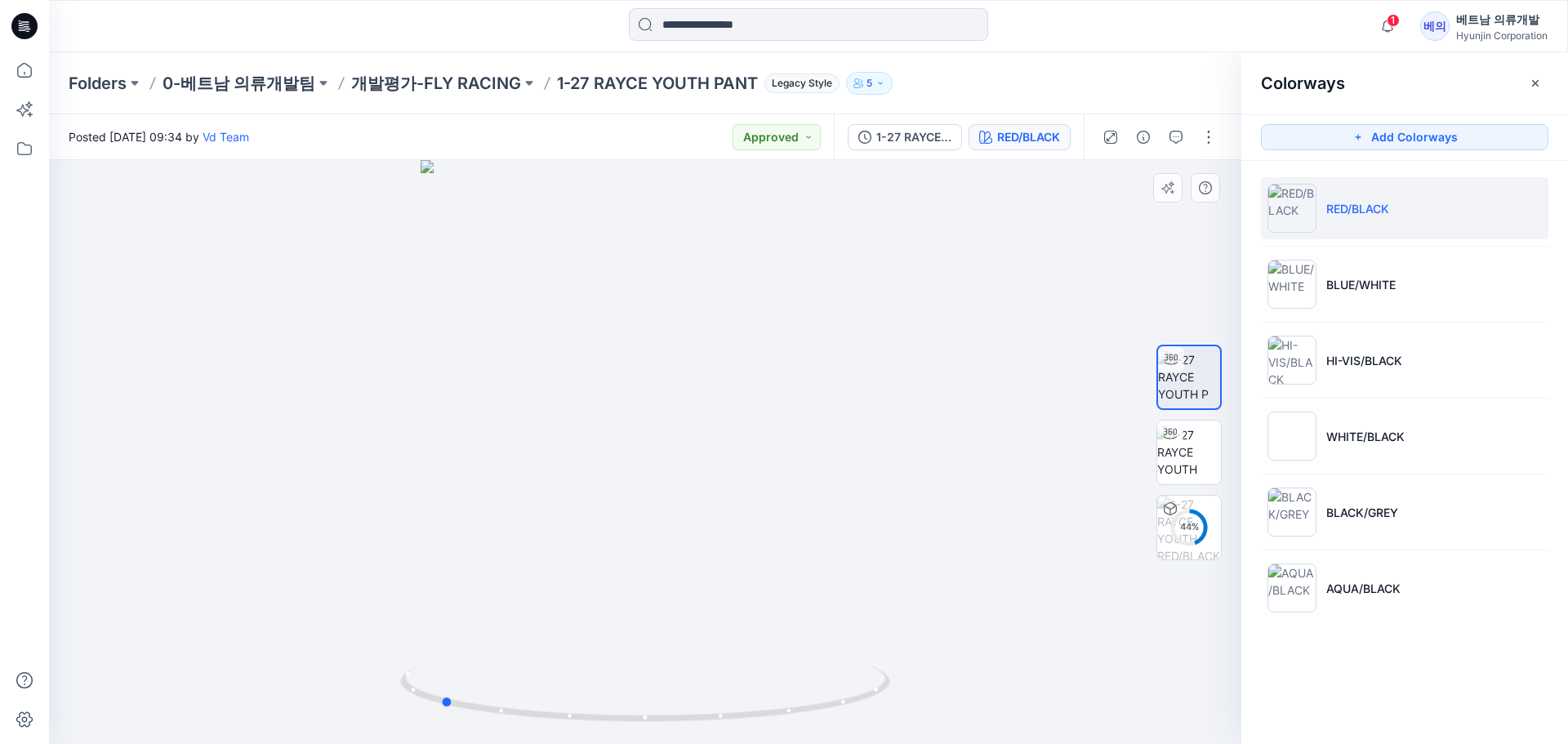
drag, startPoint x: 655, startPoint y: 385, endPoint x: 450, endPoint y: 311, distance: 217.9
click at [450, 311] on div at bounding box center [645, 452] width 1192 height 584
drag, startPoint x: 560, startPoint y: 481, endPoint x: 772, endPoint y: 466, distance: 212.5
click at [772, 466] on div at bounding box center [645, 452] width 1192 height 584
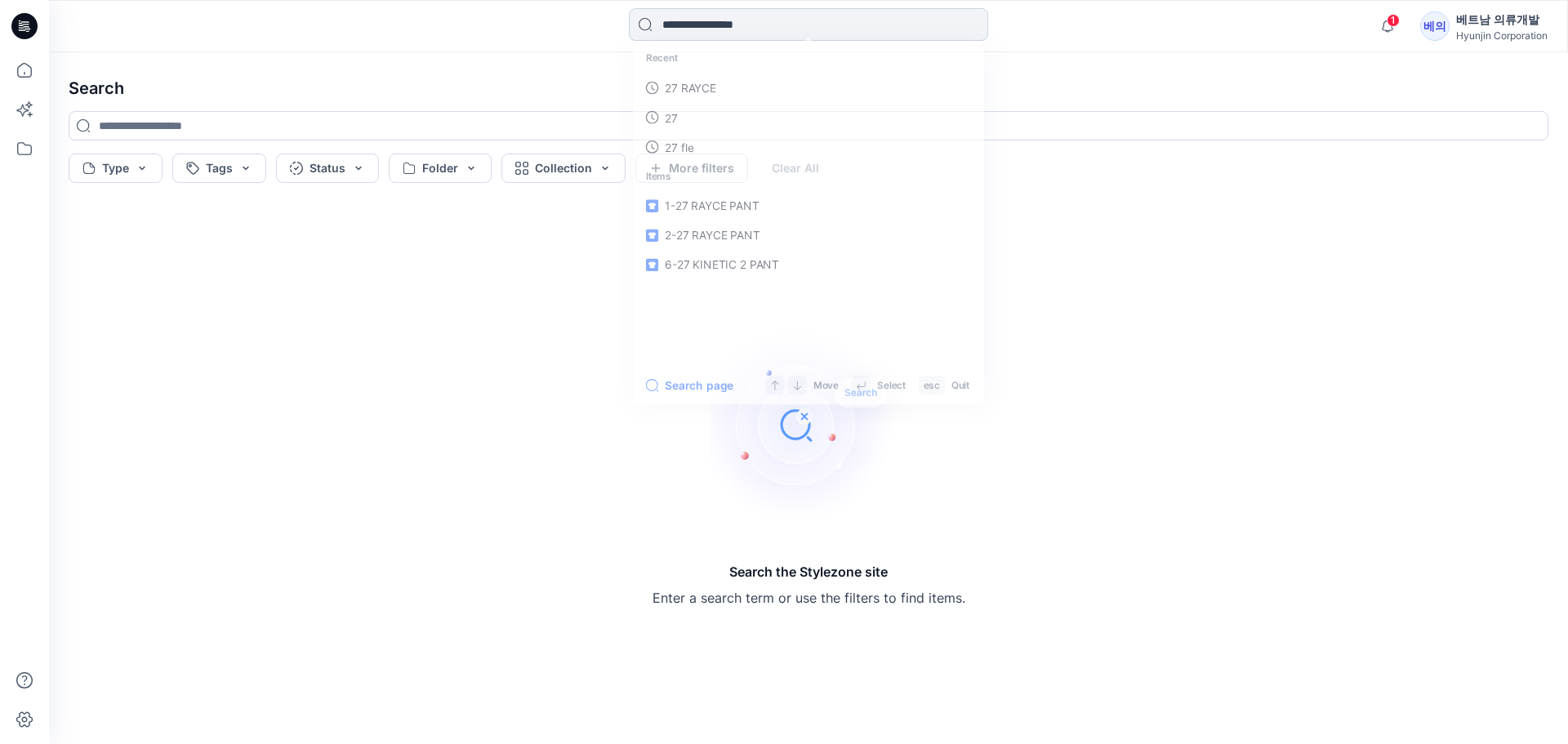
click at [672, 22] on input at bounding box center [809, 25] width 359 height 33
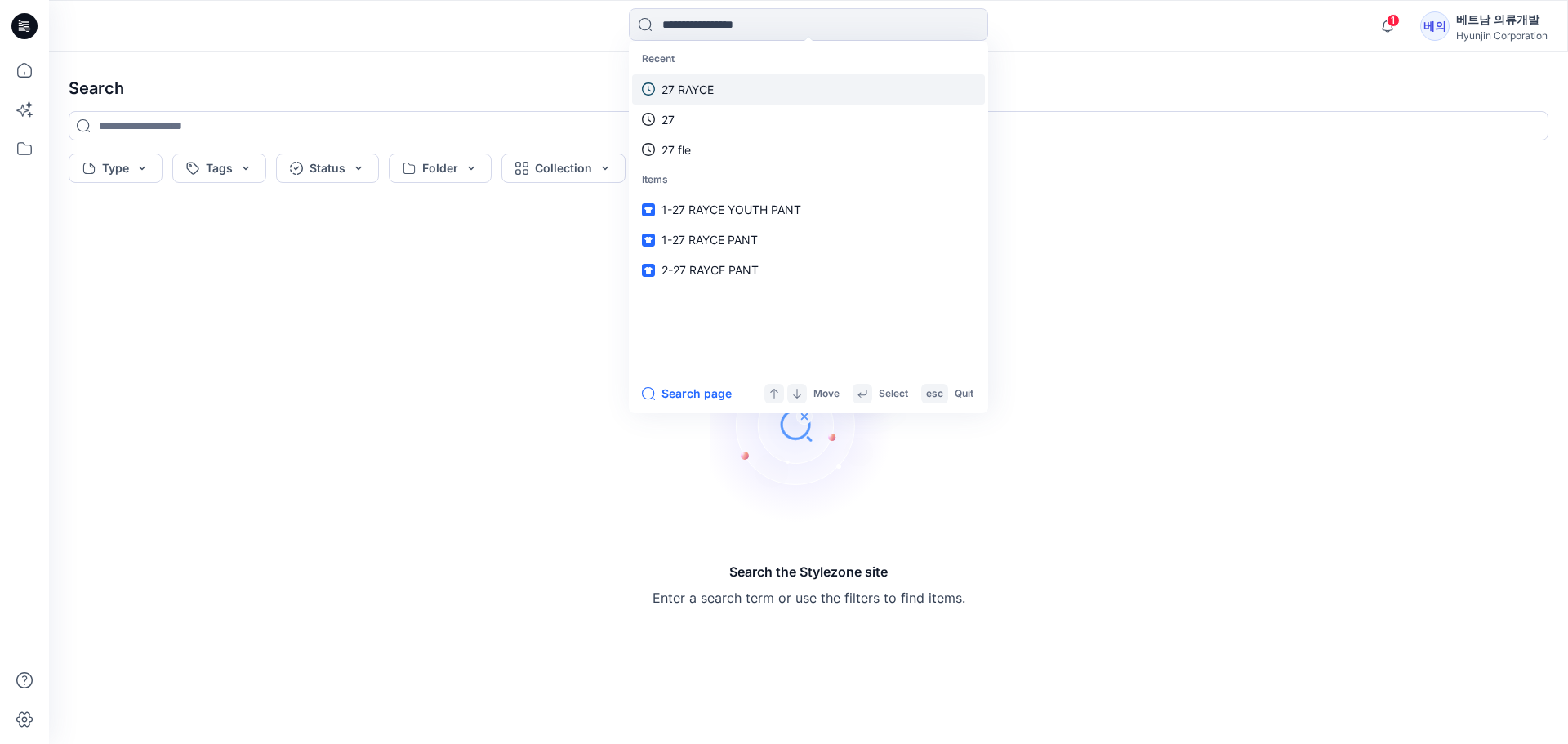
click at [670, 80] on p "27 RAYCE" at bounding box center [687, 89] width 52 height 17
type input "********"
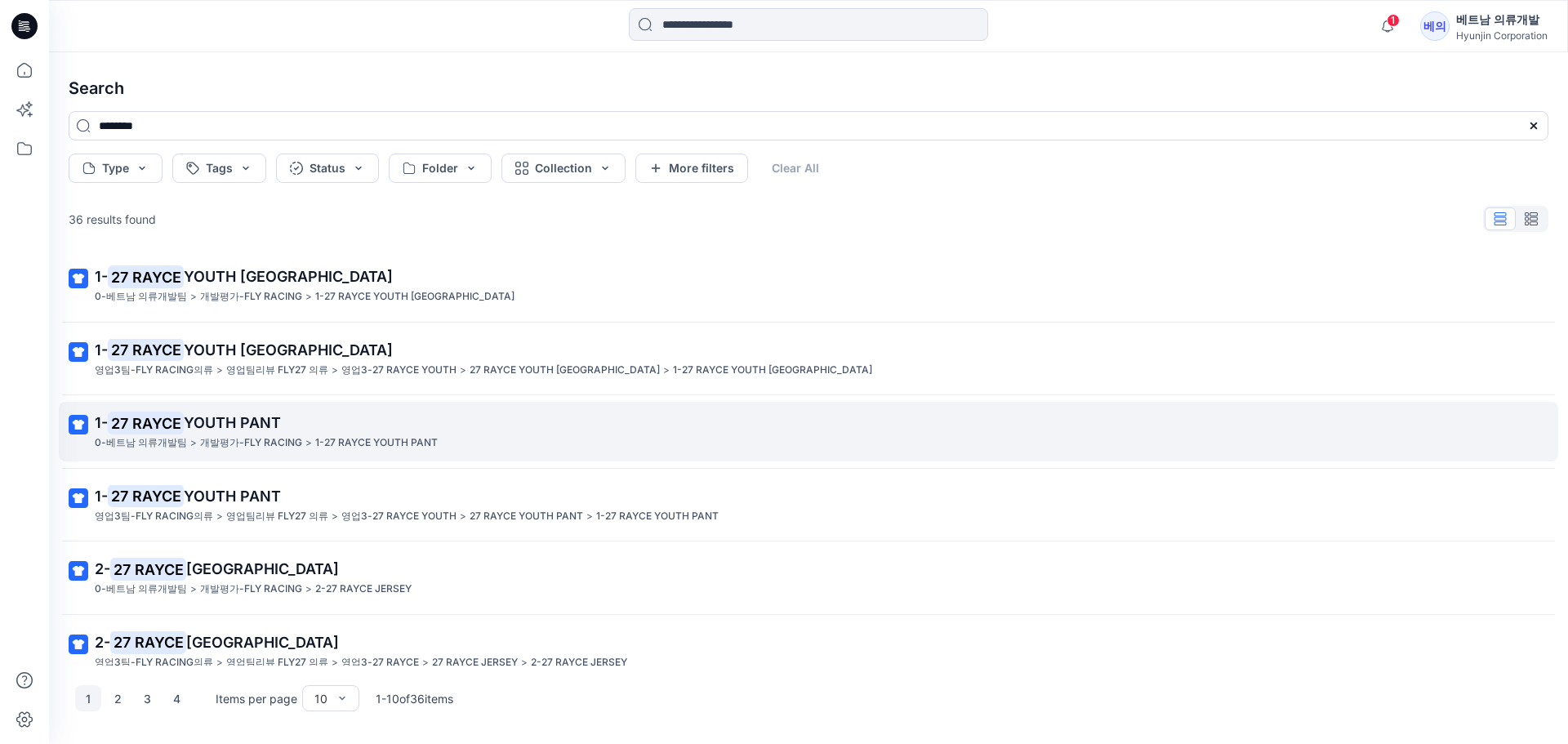
scroll to position [320, 0]
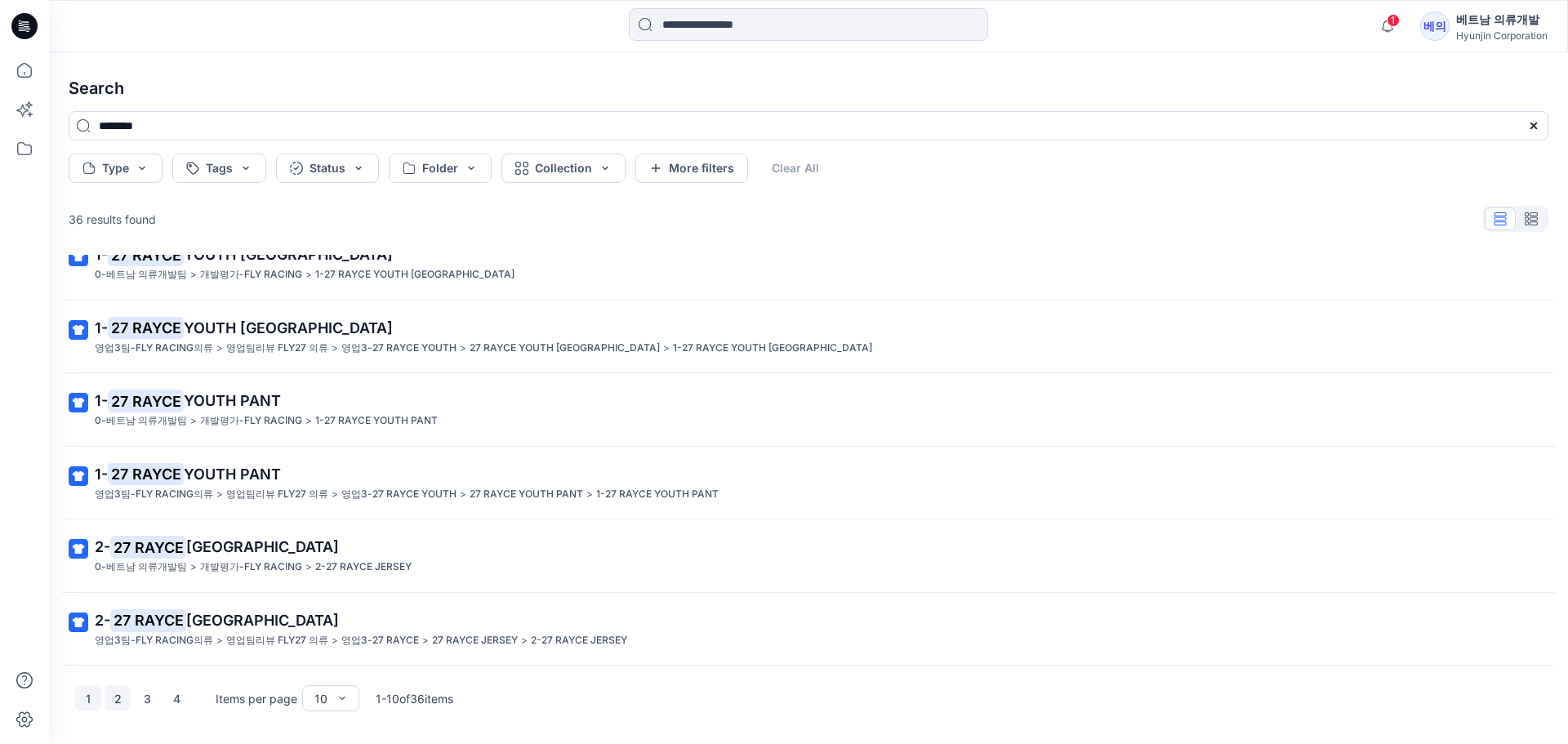
click at [107, 696] on button "2" at bounding box center [117, 697] width 26 height 26
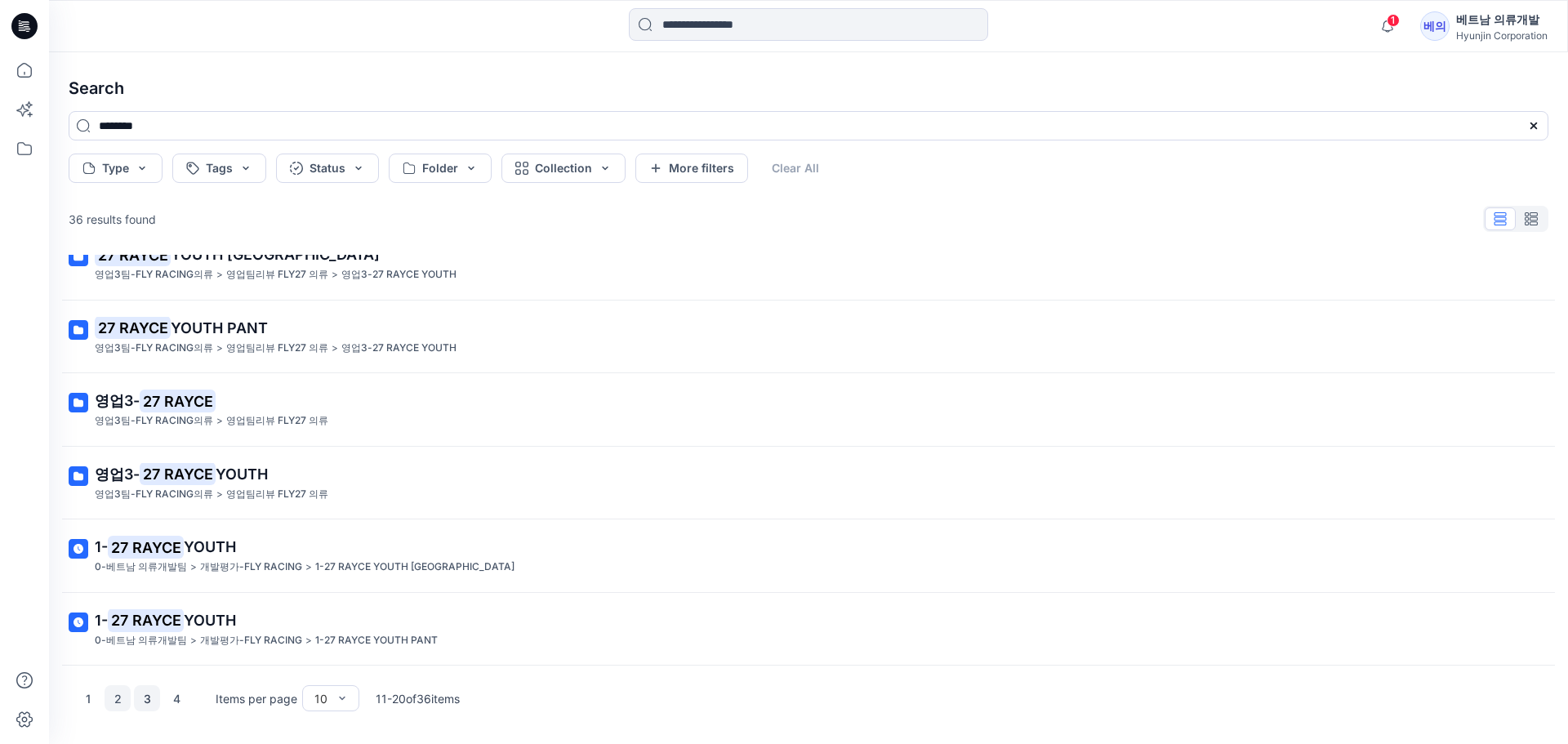
click at [145, 701] on button "3" at bounding box center [146, 697] width 26 height 26
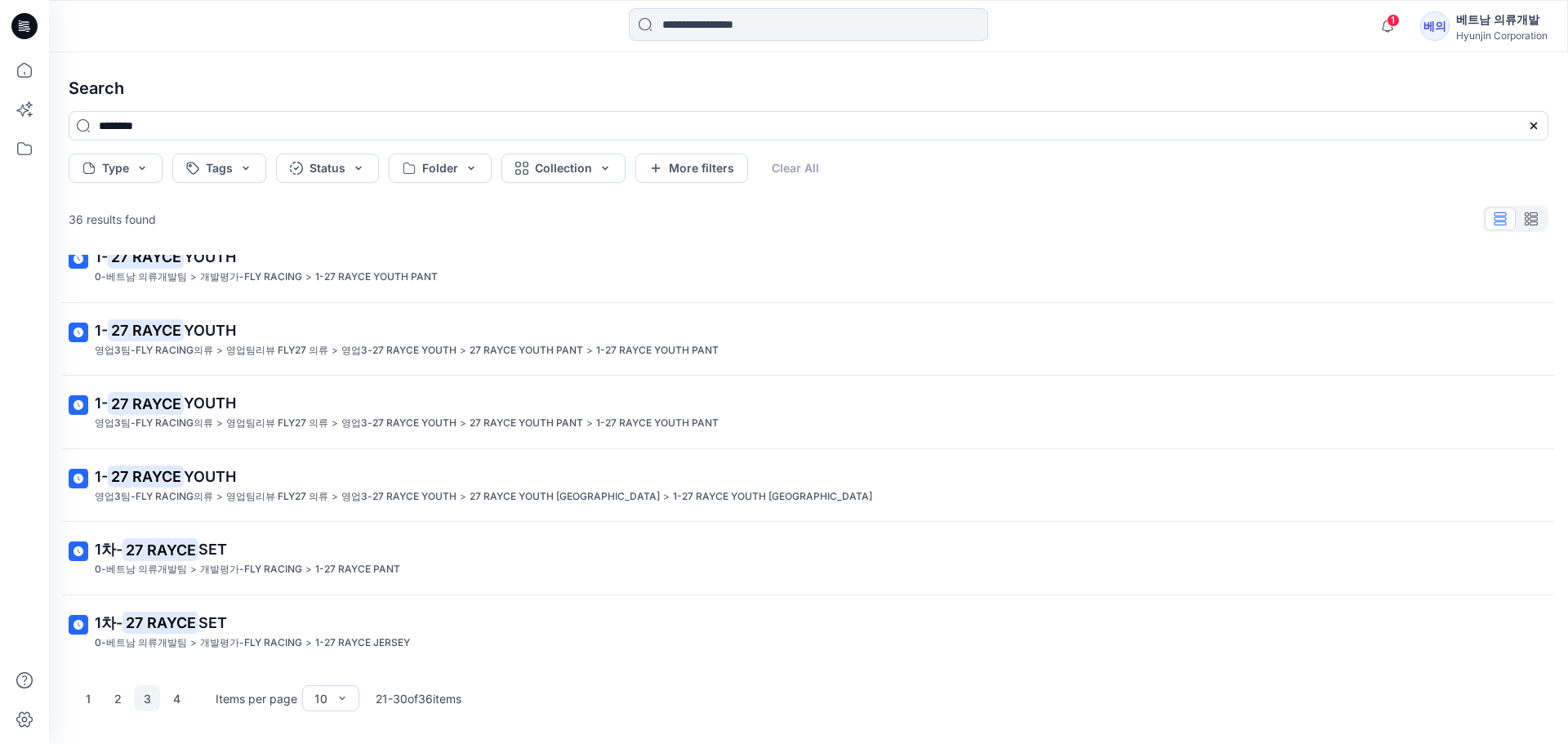
scroll to position [0, 0]
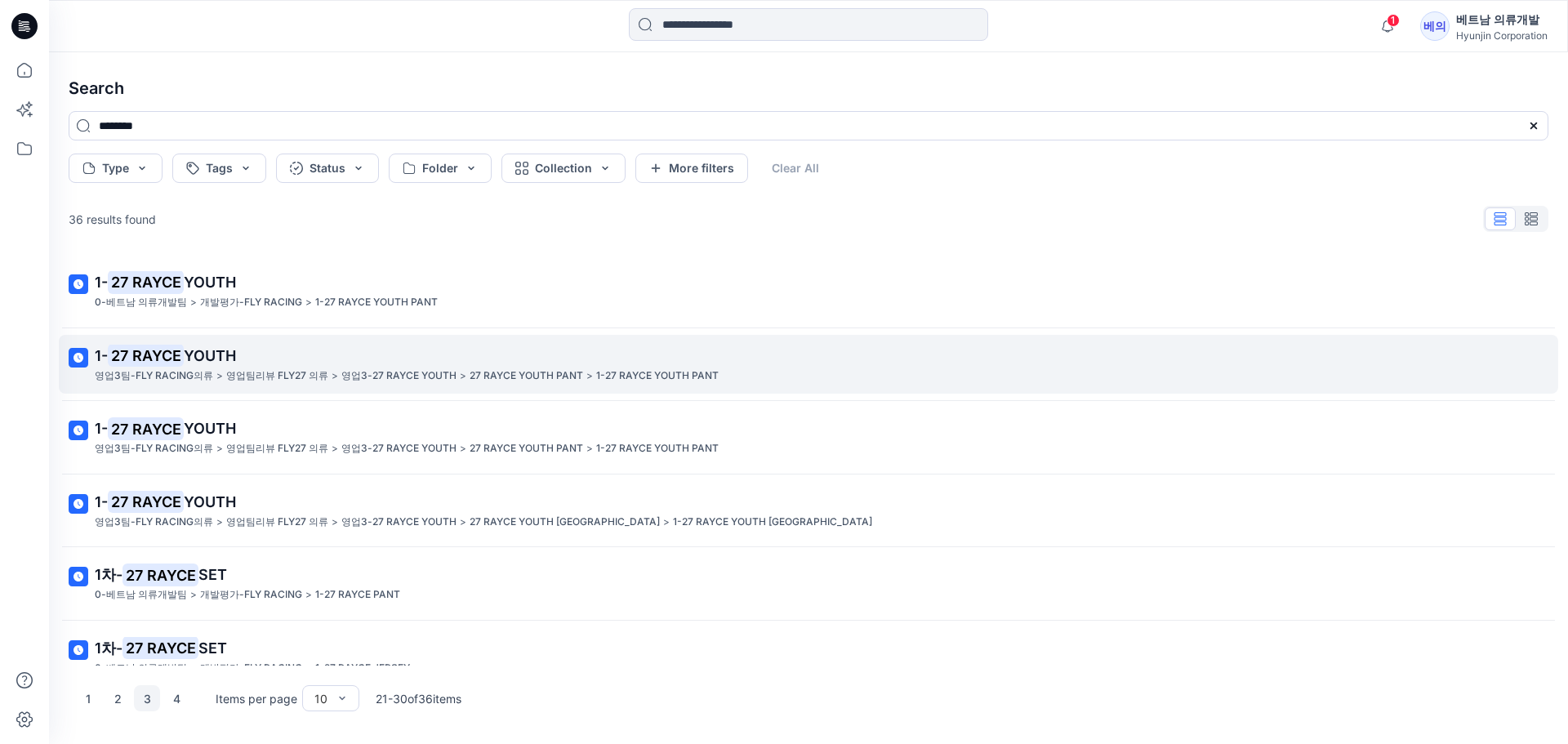
click at [196, 361] on span "YOUTH" at bounding box center [210, 355] width 52 height 17
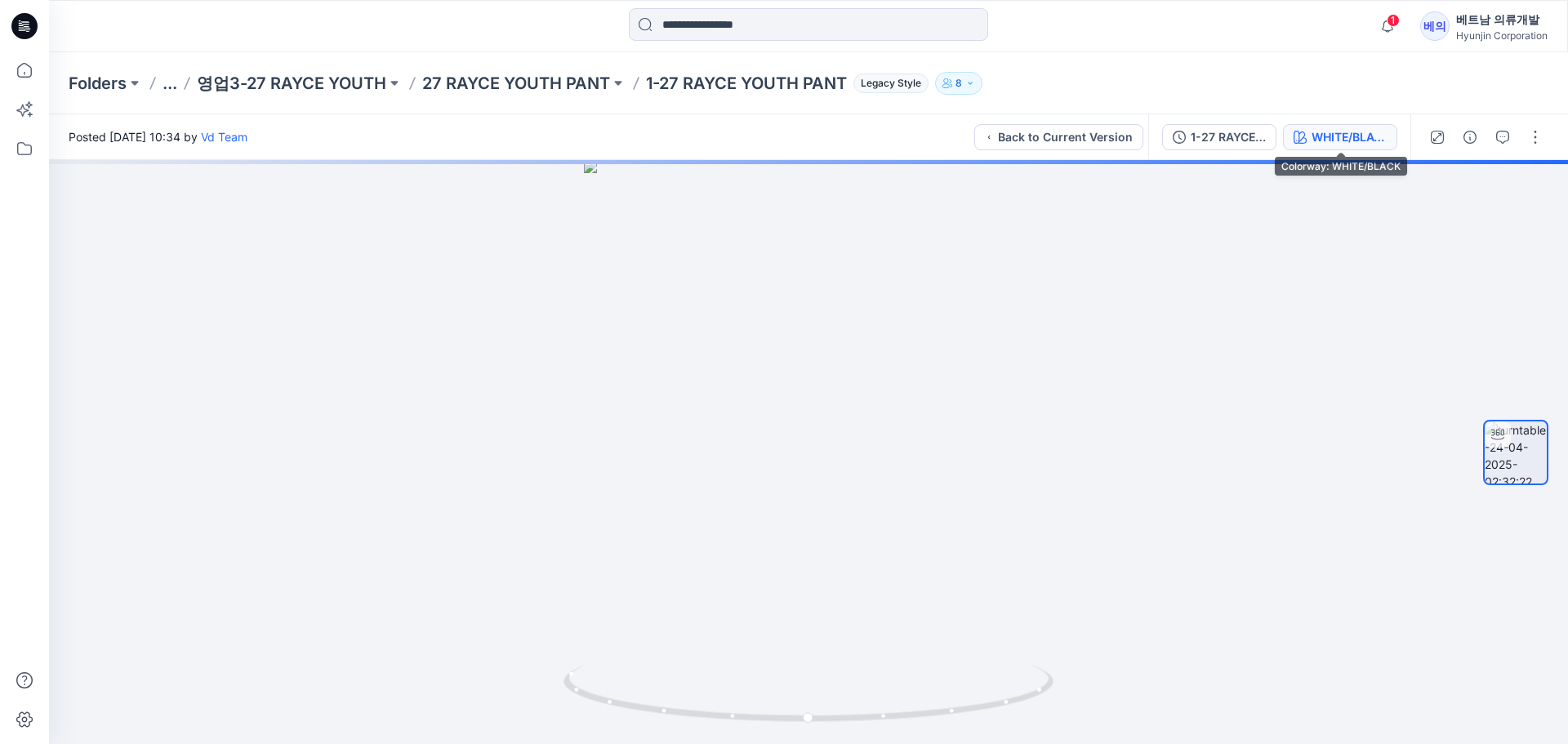
click at [1340, 135] on div "WHITE/BLACK" at bounding box center [1349, 136] width 75 height 18
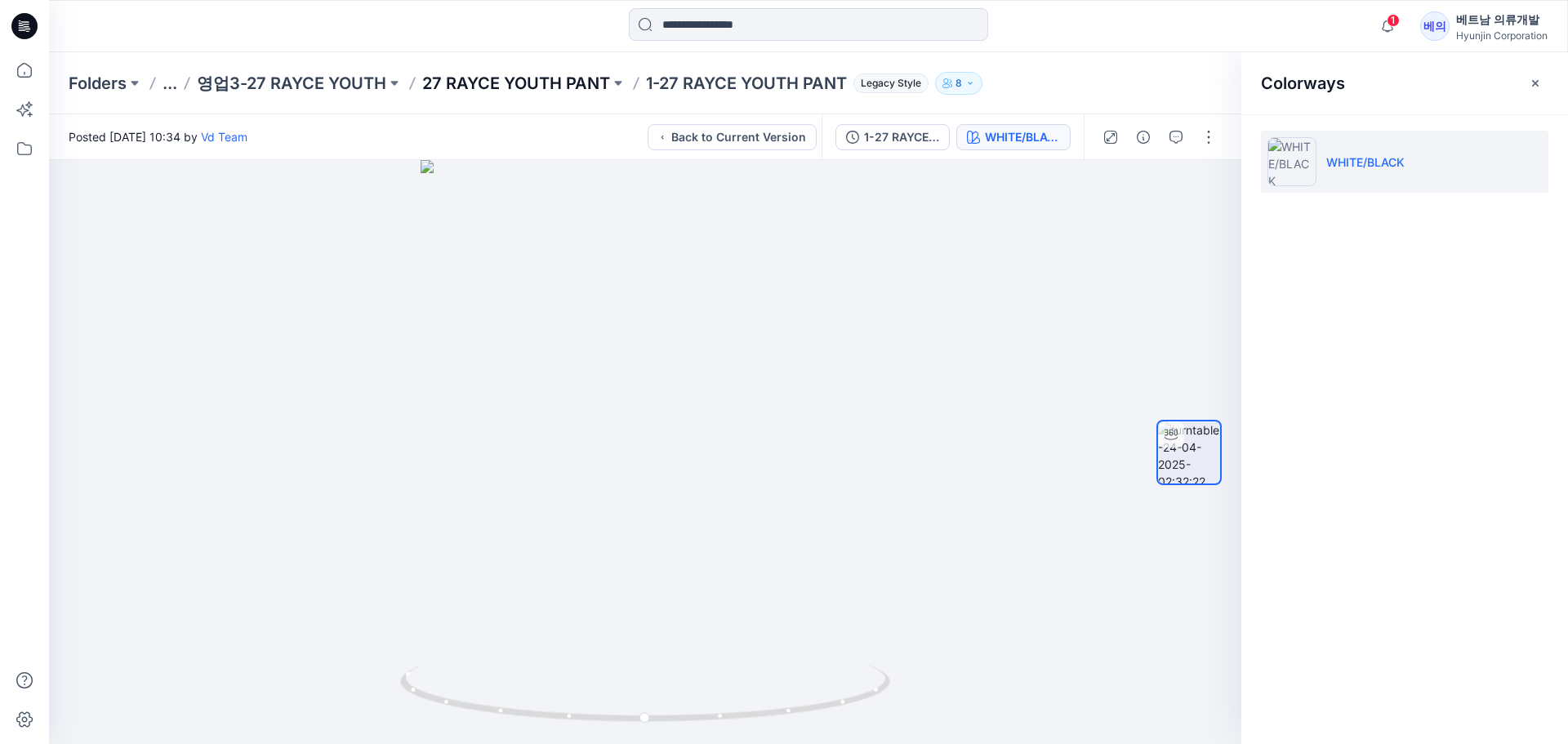
click at [512, 76] on p "27 RAYCE YOUTH PANT" at bounding box center [516, 83] width 188 height 23
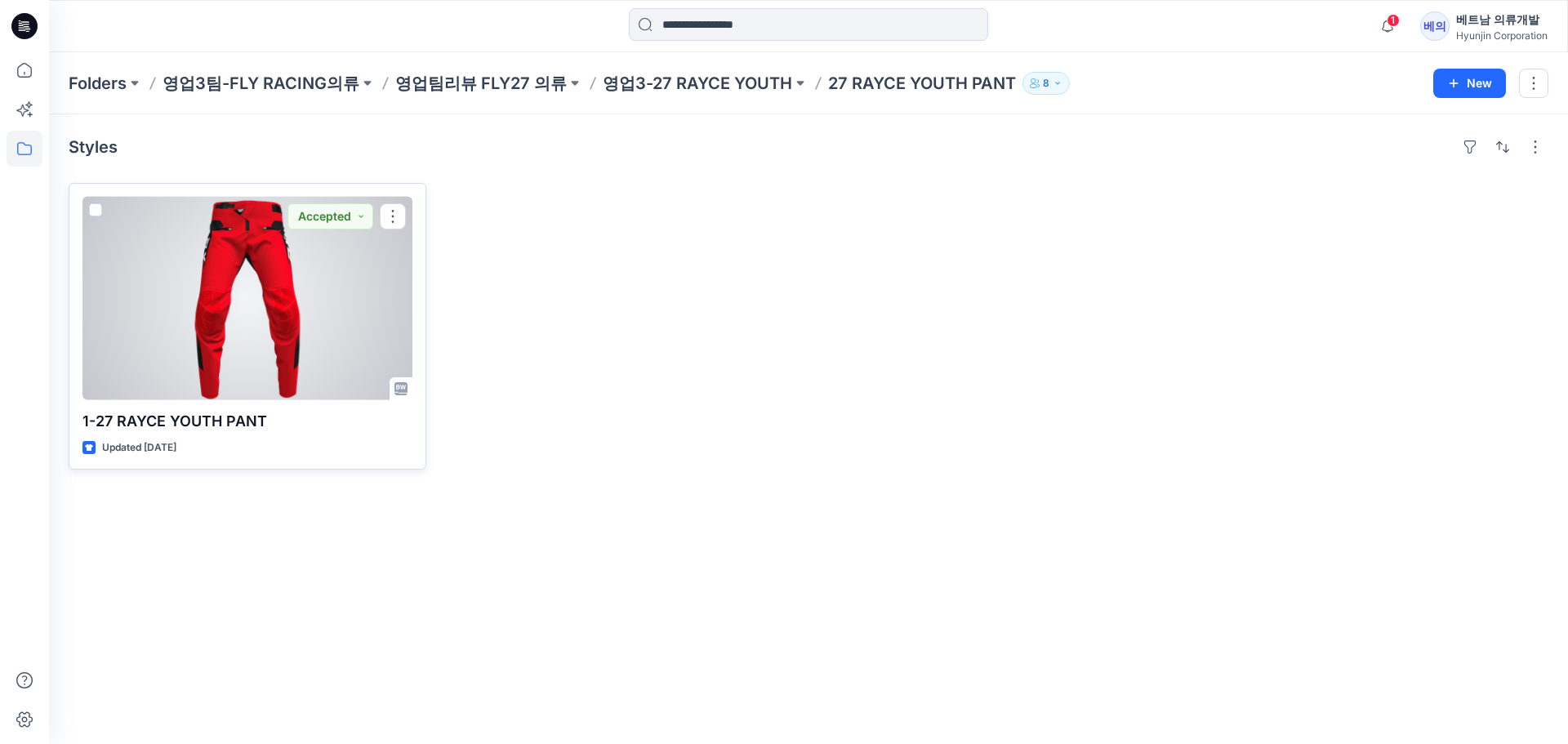
click at [213, 317] on div at bounding box center [247, 298] width 330 height 203
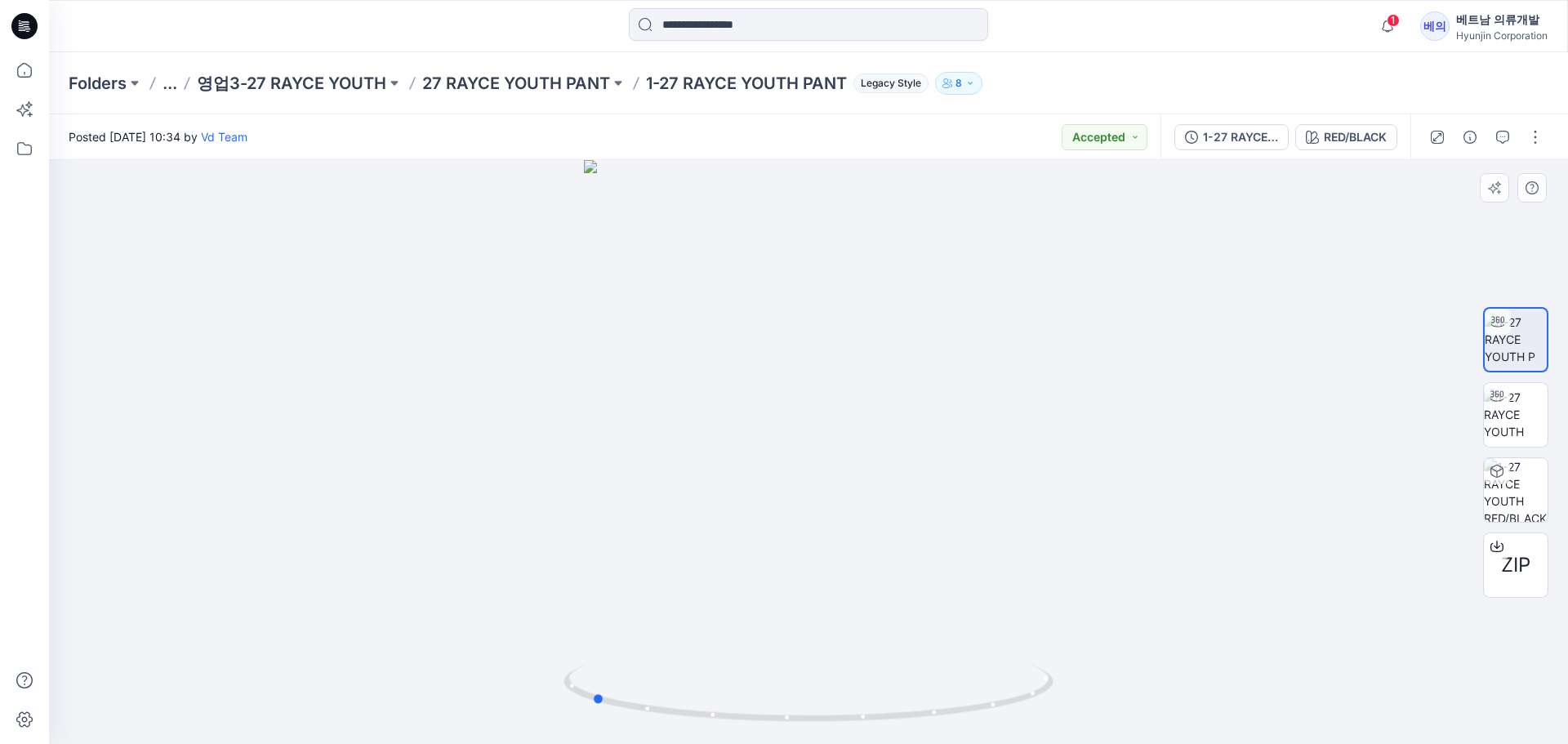
drag, startPoint x: 998, startPoint y: 404, endPoint x: 783, endPoint y: 408, distance: 215.0
click at [783, 408] on div at bounding box center [809, 452] width 1519 height 584
drag, startPoint x: 785, startPoint y: 346, endPoint x: 780, endPoint y: 369, distance: 23.5
click at [780, 369] on div at bounding box center [809, 452] width 1519 height 584
drag, startPoint x: 734, startPoint y: 556, endPoint x: 758, endPoint y: 555, distance: 24.0
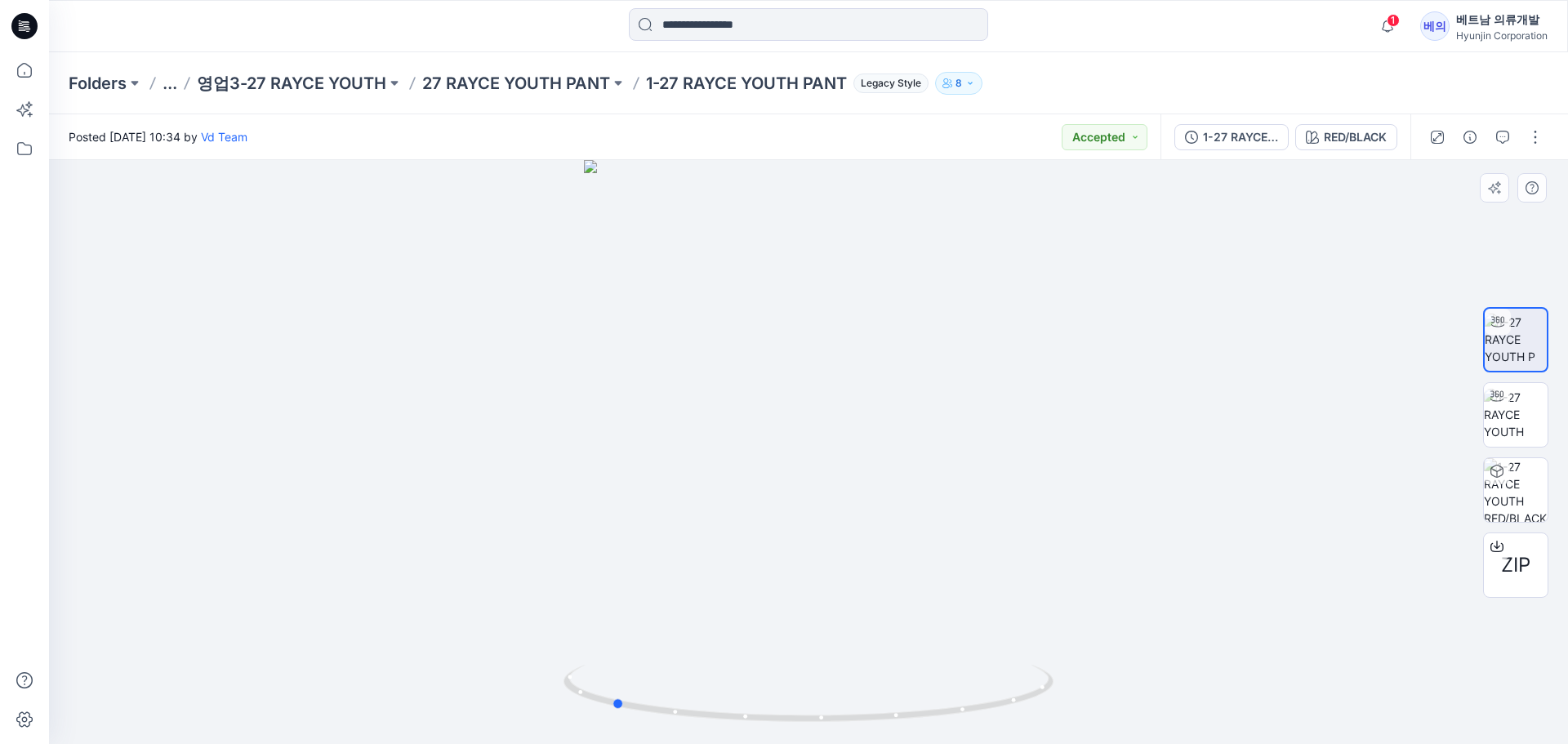
click at [758, 555] on div at bounding box center [809, 452] width 1519 height 584
